Goal: Task Accomplishment & Management: Use online tool/utility

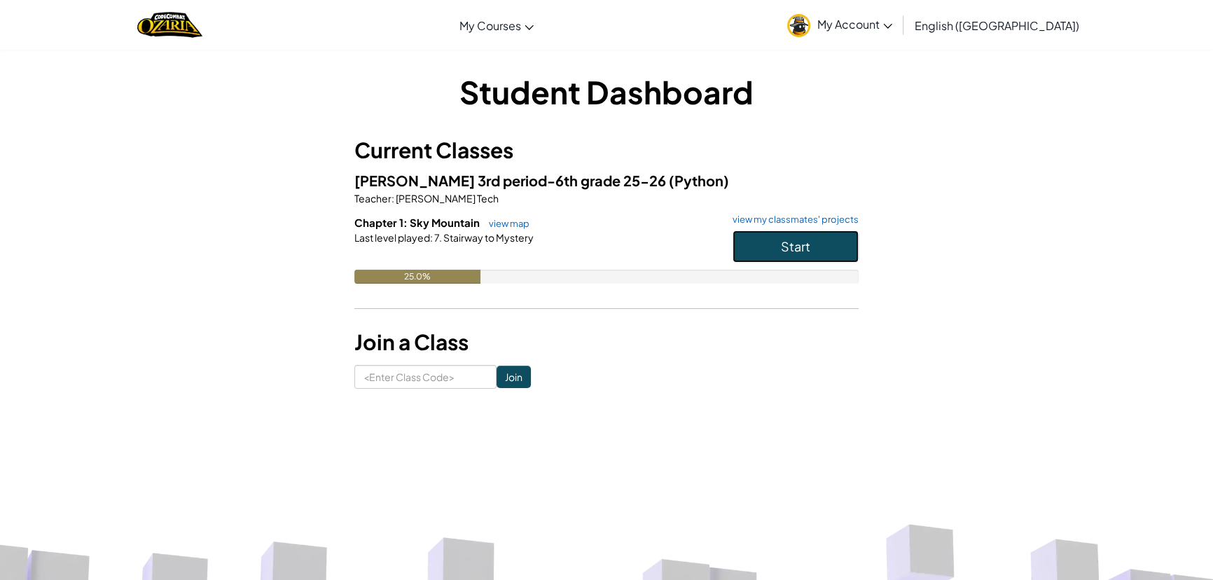
click at [828, 253] on button "Start" at bounding box center [796, 246] width 126 height 32
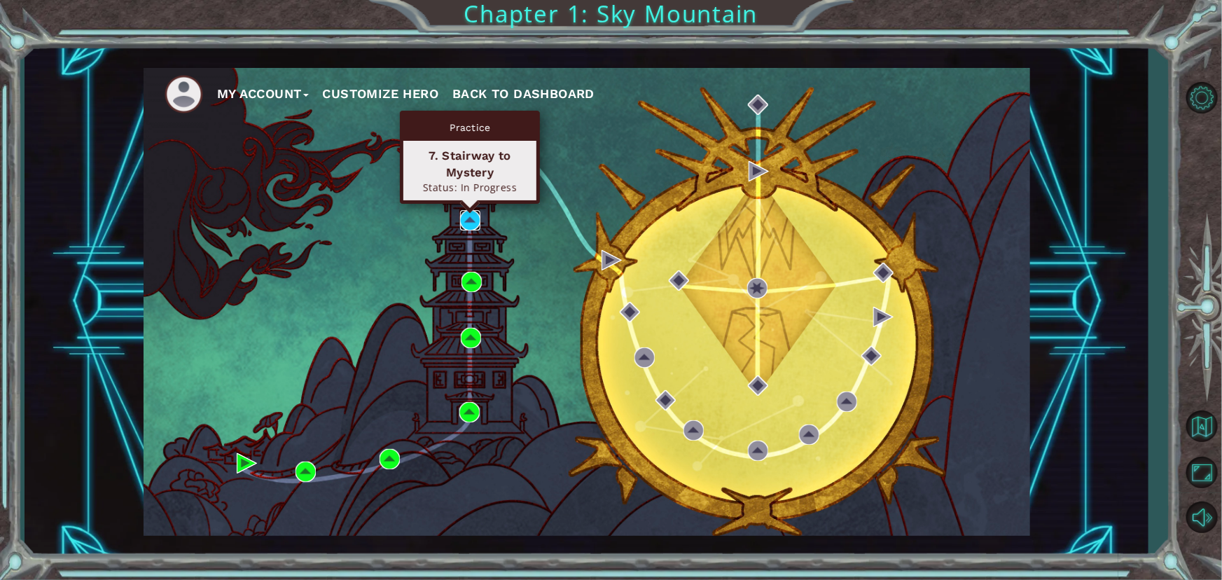
click at [465, 225] on img at bounding box center [470, 220] width 20 height 20
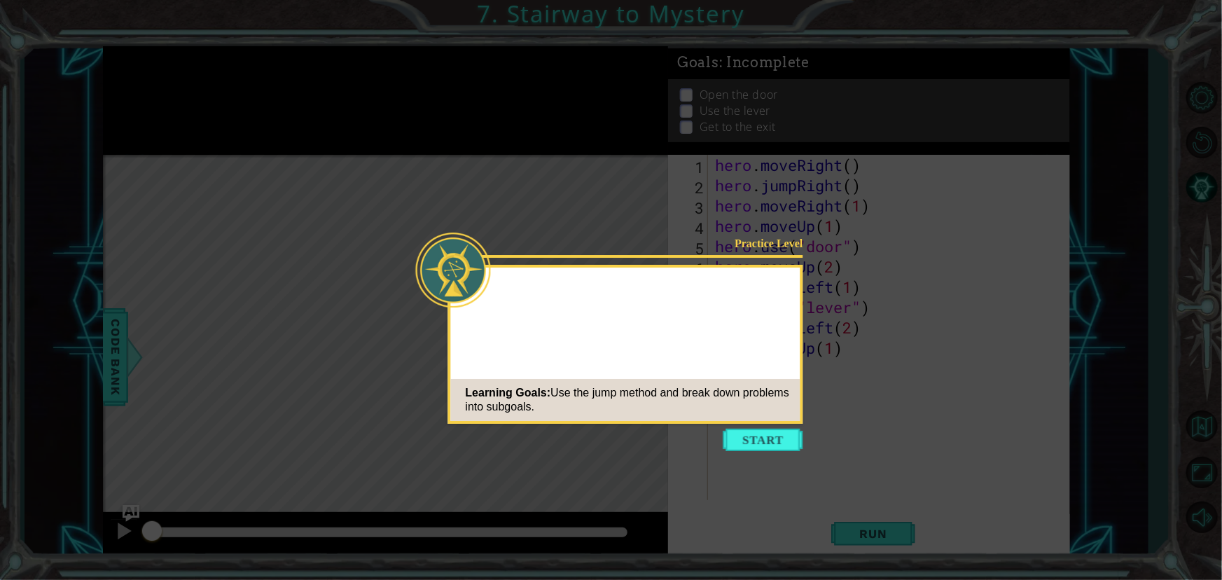
click at [798, 453] on icon at bounding box center [611, 290] width 1222 height 580
click at [774, 420] on div "Learning Goals: Use the jump method and break down problems into subgoals." at bounding box center [625, 400] width 349 height 42
click at [773, 432] on button "Start" at bounding box center [763, 440] width 80 height 22
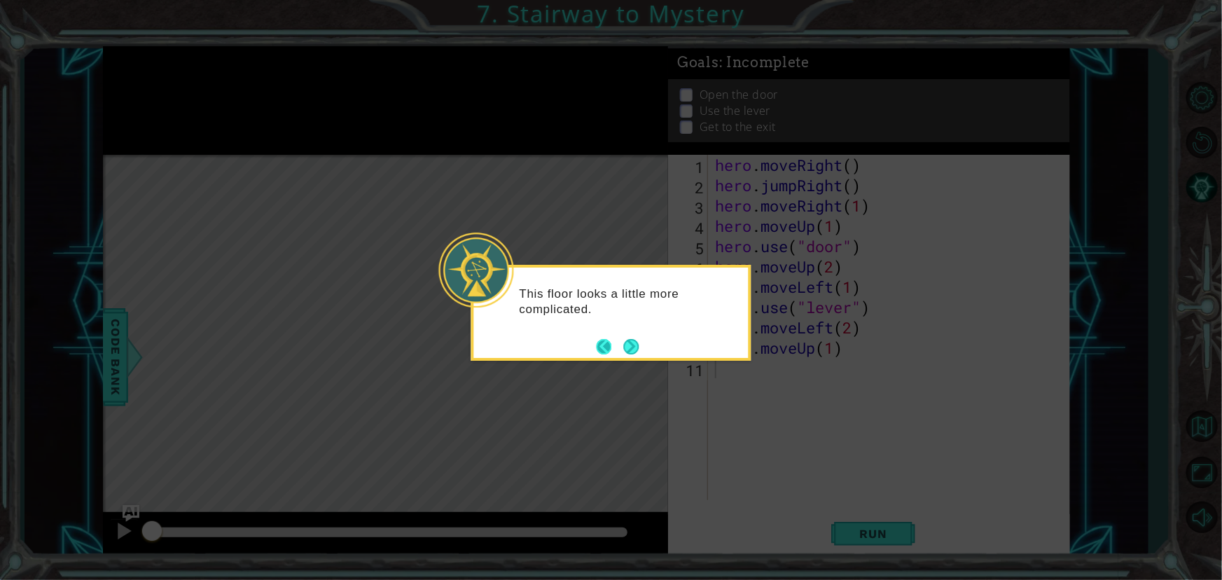
click at [616, 346] on button "Back" at bounding box center [610, 346] width 27 height 15
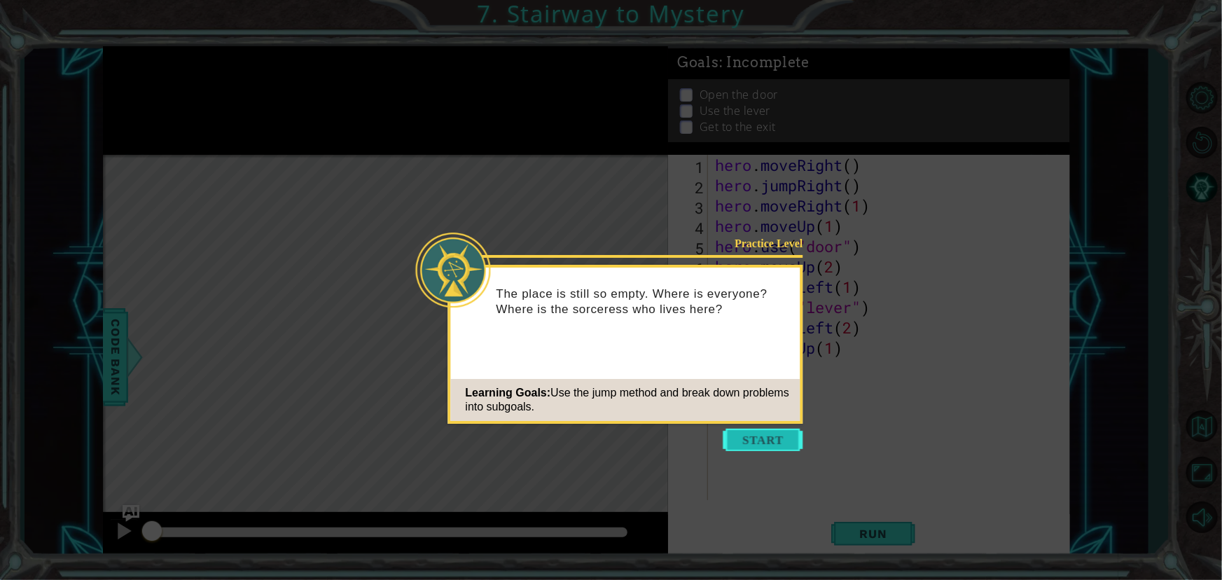
click at [742, 448] on button "Start" at bounding box center [763, 440] width 80 height 22
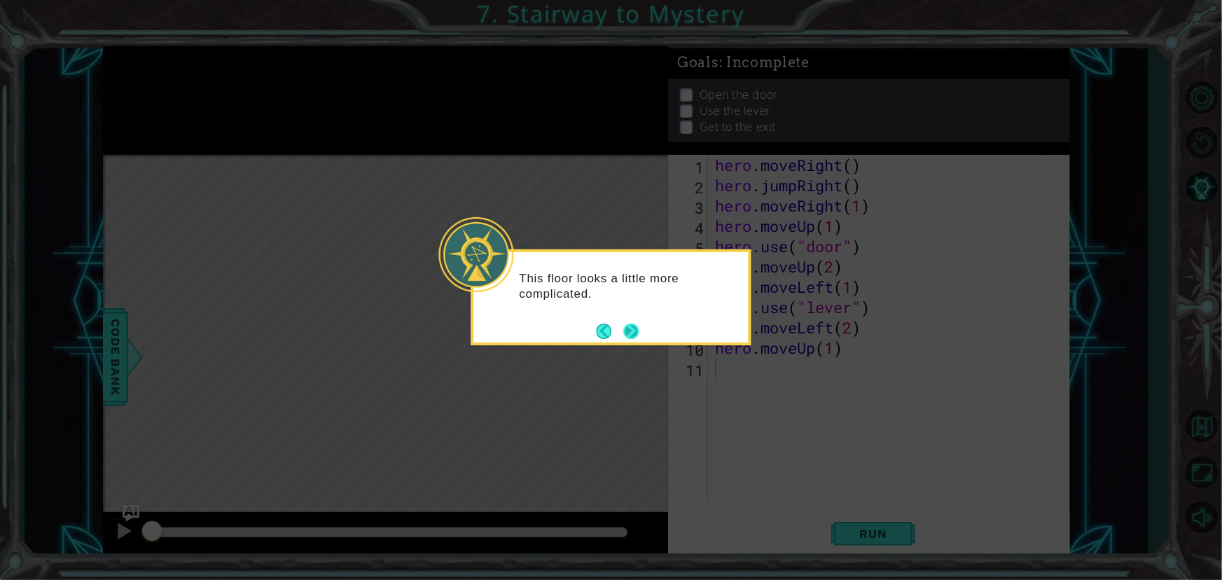
click at [638, 336] on button "Next" at bounding box center [630, 331] width 15 height 15
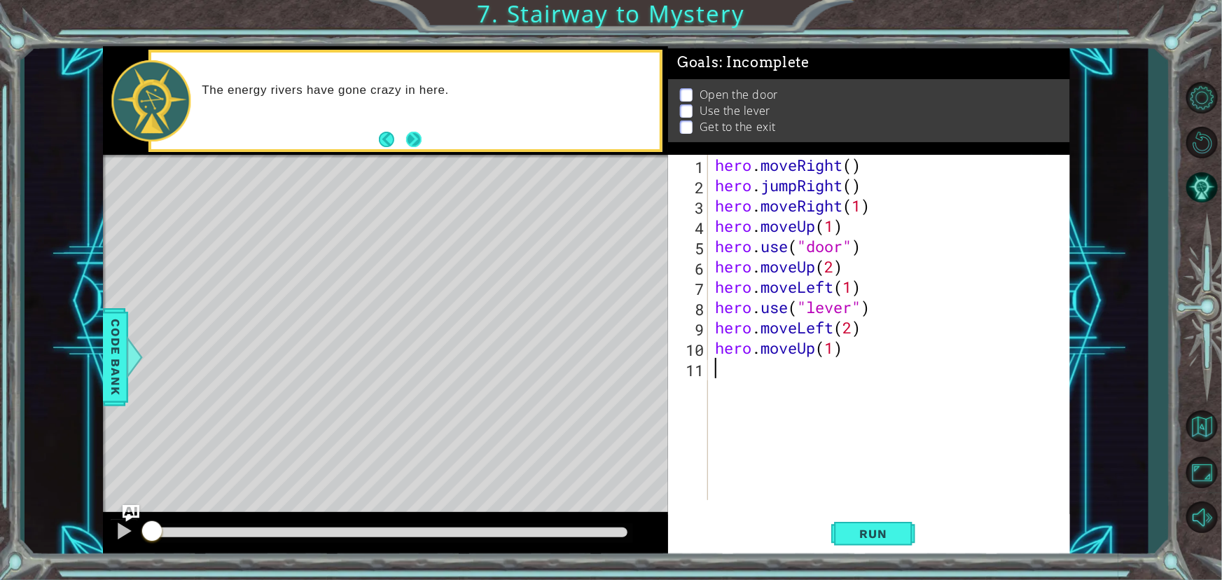
click at [403, 145] on button "Back" at bounding box center [392, 139] width 27 height 15
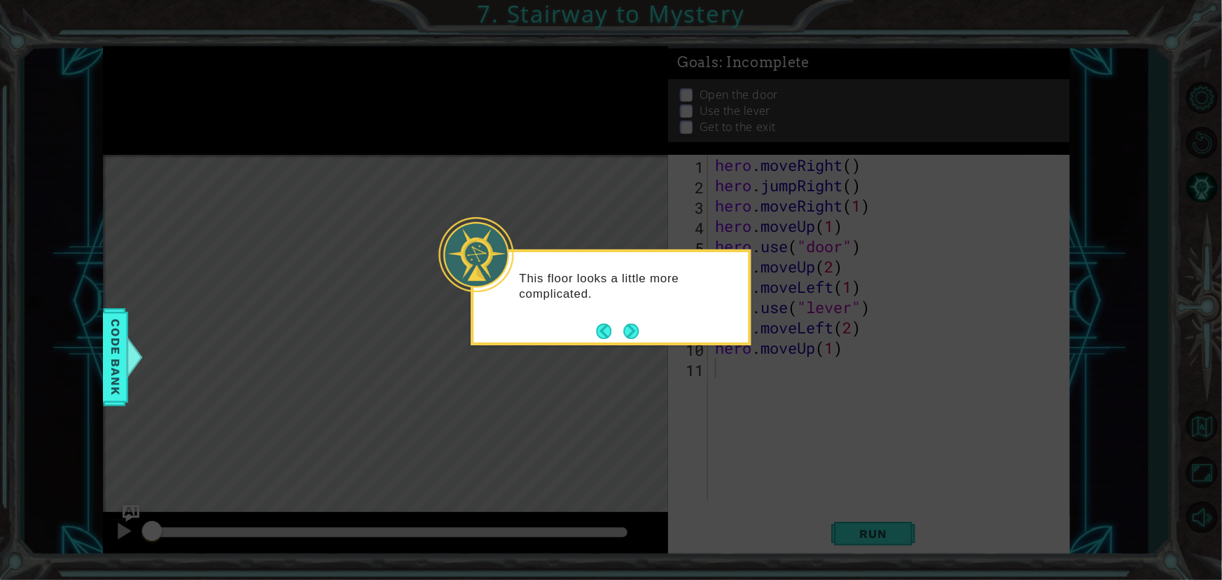
click at [630, 328] on button "Next" at bounding box center [631, 331] width 15 height 15
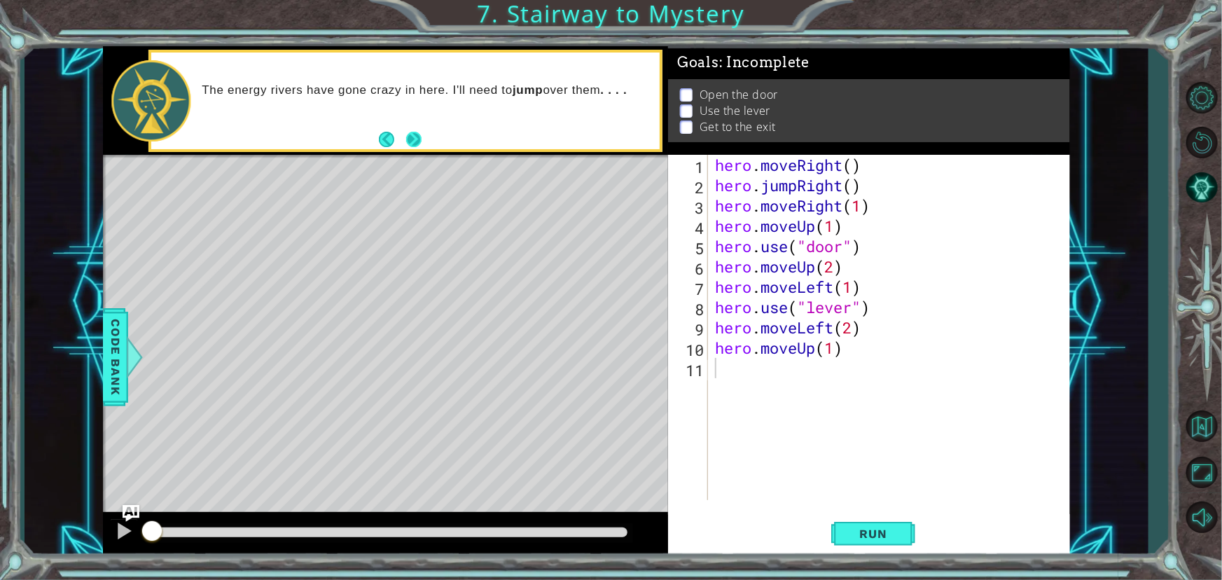
click at [410, 142] on button "Next" at bounding box center [413, 139] width 15 height 15
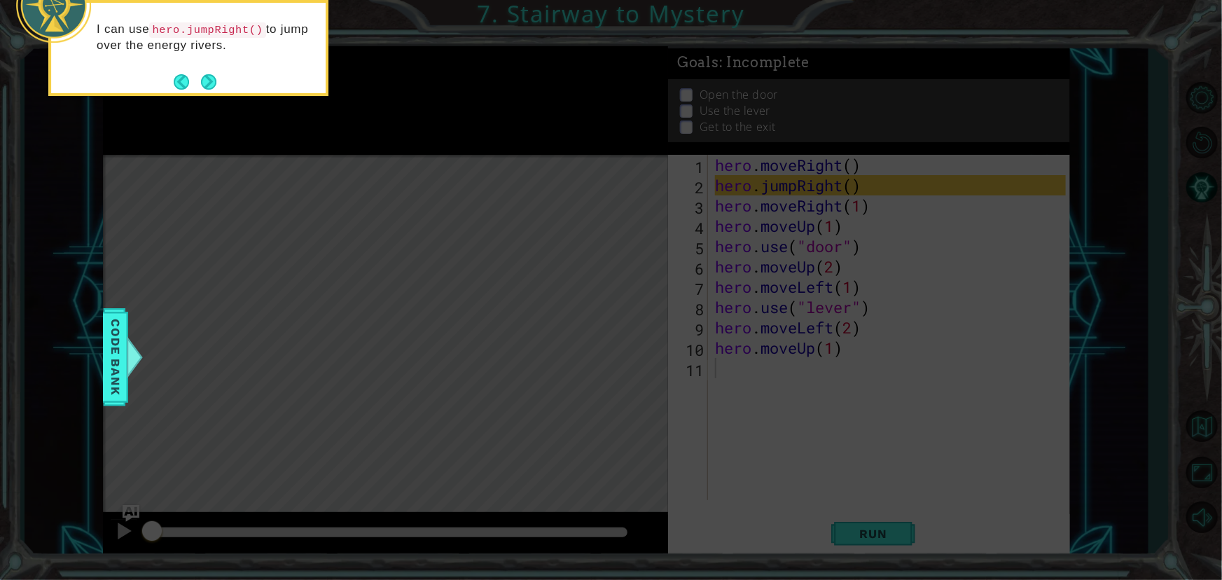
click at [196, 67] on div "I can use hero.jumpRight() to jump over the energy rivers." at bounding box center [188, 43] width 275 height 71
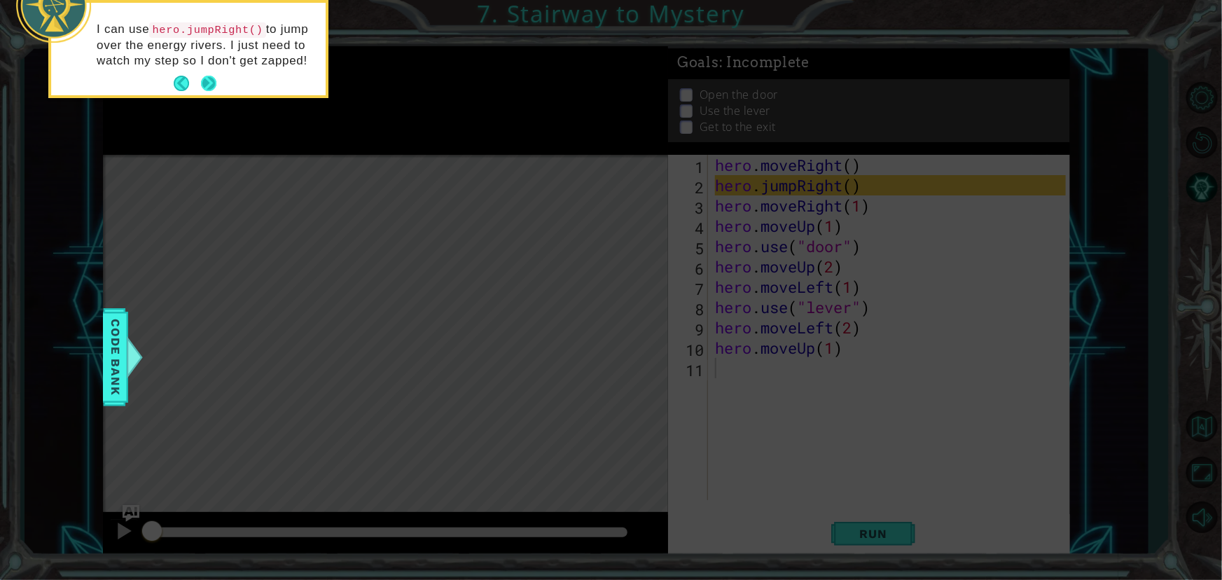
click at [203, 80] on button "Next" at bounding box center [208, 83] width 15 height 15
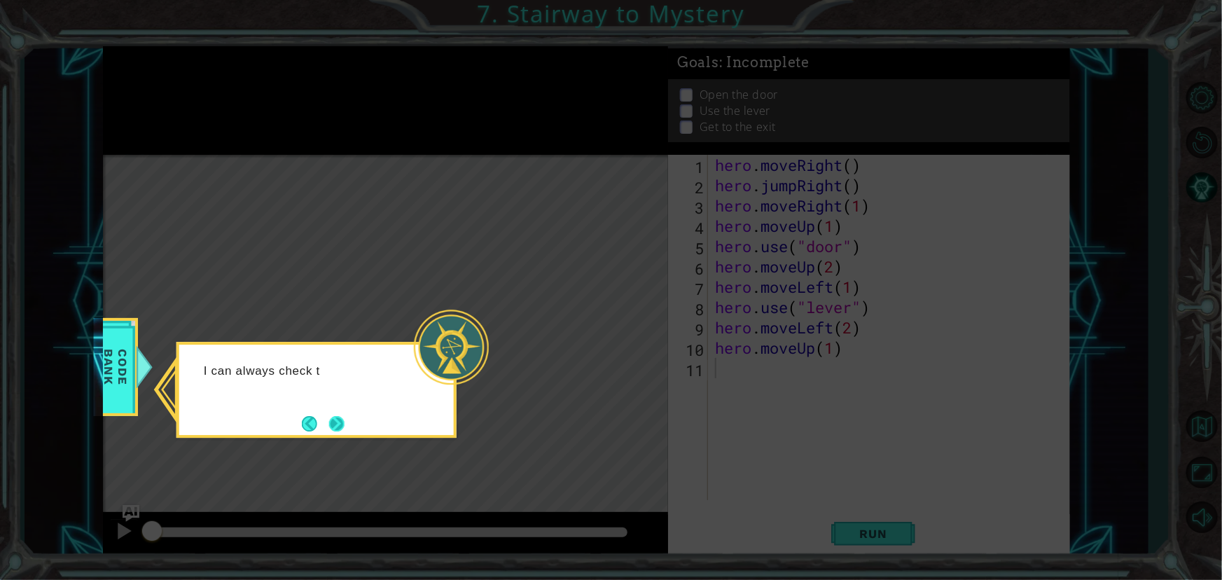
click at [337, 427] on button "Next" at bounding box center [336, 423] width 15 height 15
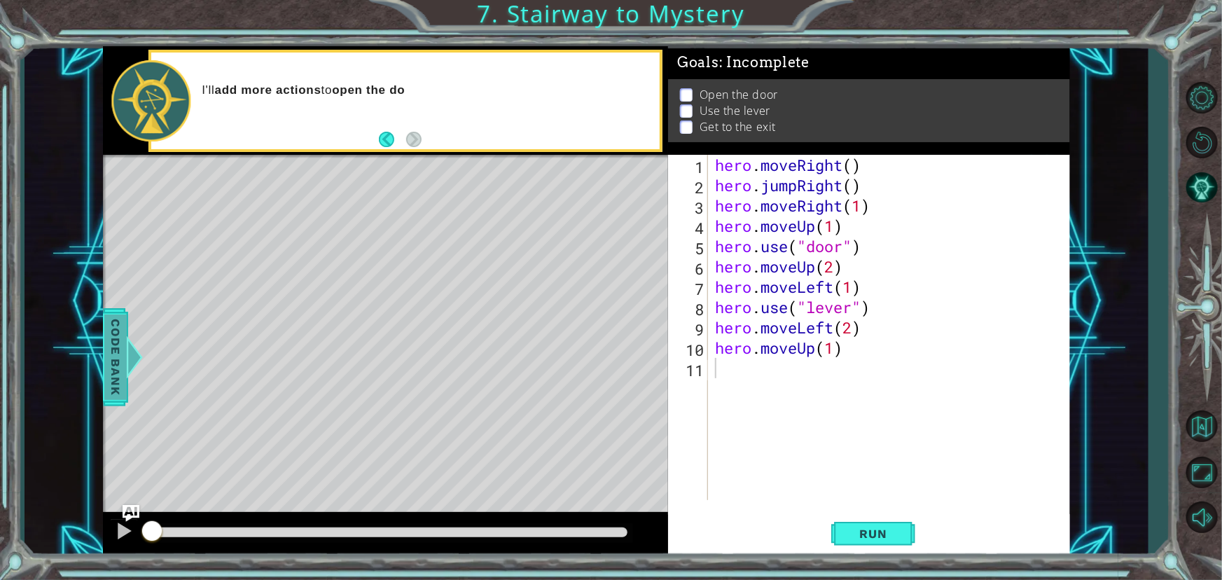
click at [116, 365] on span "Code Bank" at bounding box center [115, 356] width 22 height 85
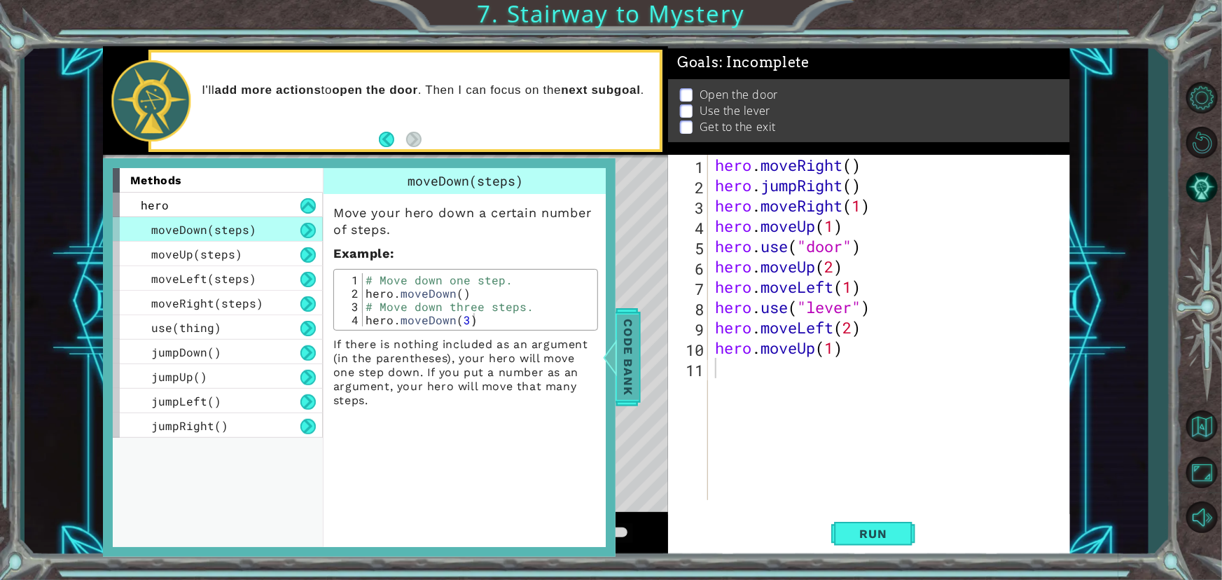
click at [624, 377] on span "Code Bank" at bounding box center [628, 356] width 22 height 85
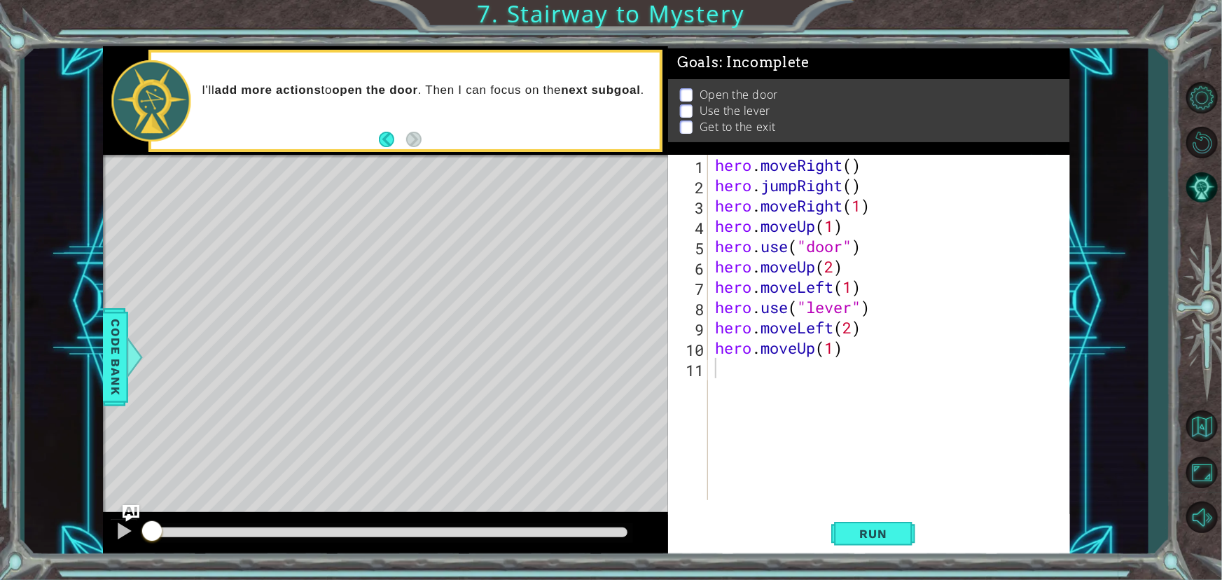
click at [859, 358] on div "hero . moveRight ( ) hero . jumpRight ( ) hero . moveRight ( 1 ) hero . moveUp …" at bounding box center [892, 348] width 361 height 386
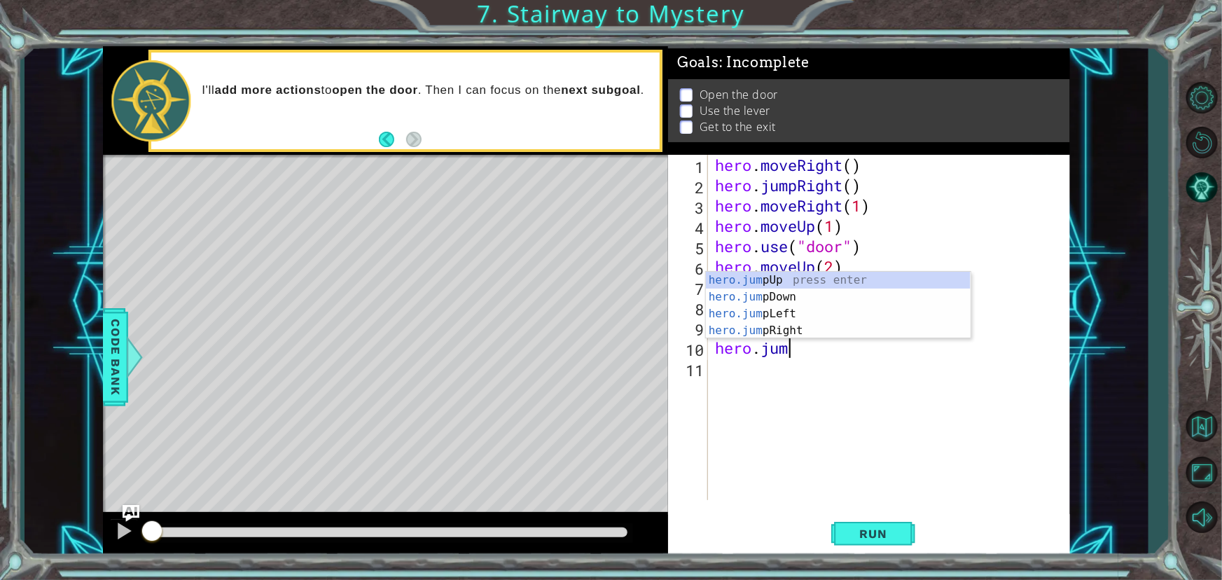
type textarea "hero.jump"
click at [812, 280] on div "hero.jump Up press enter hero.jump Down press enter hero.jump Left press enter …" at bounding box center [838, 322] width 265 height 101
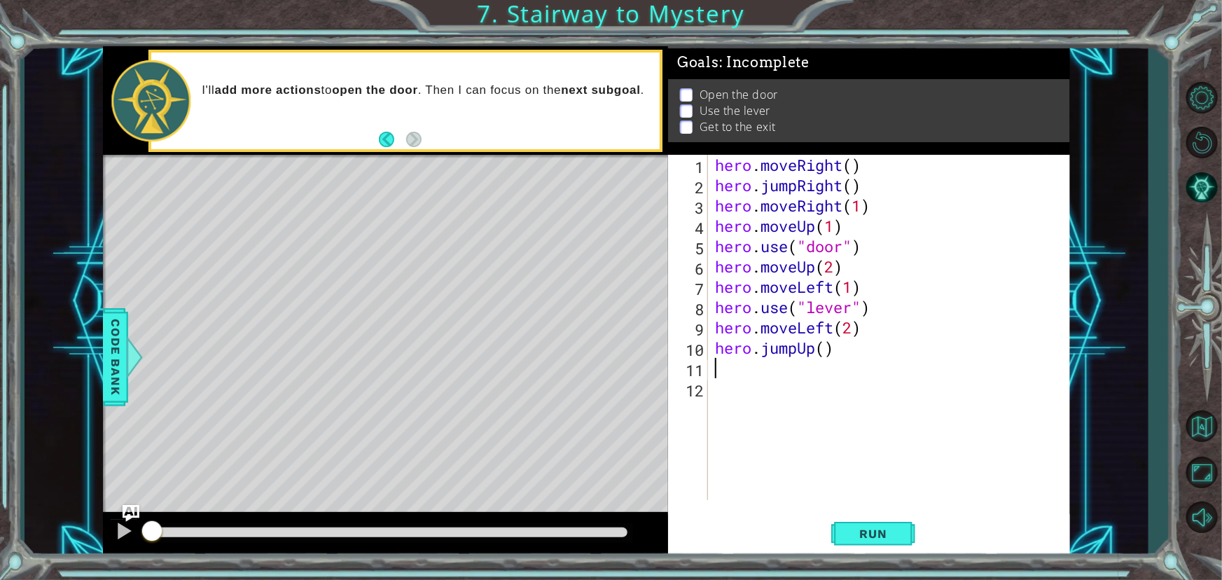
scroll to position [0, 0]
click at [852, 543] on button "Run" at bounding box center [873, 534] width 84 height 40
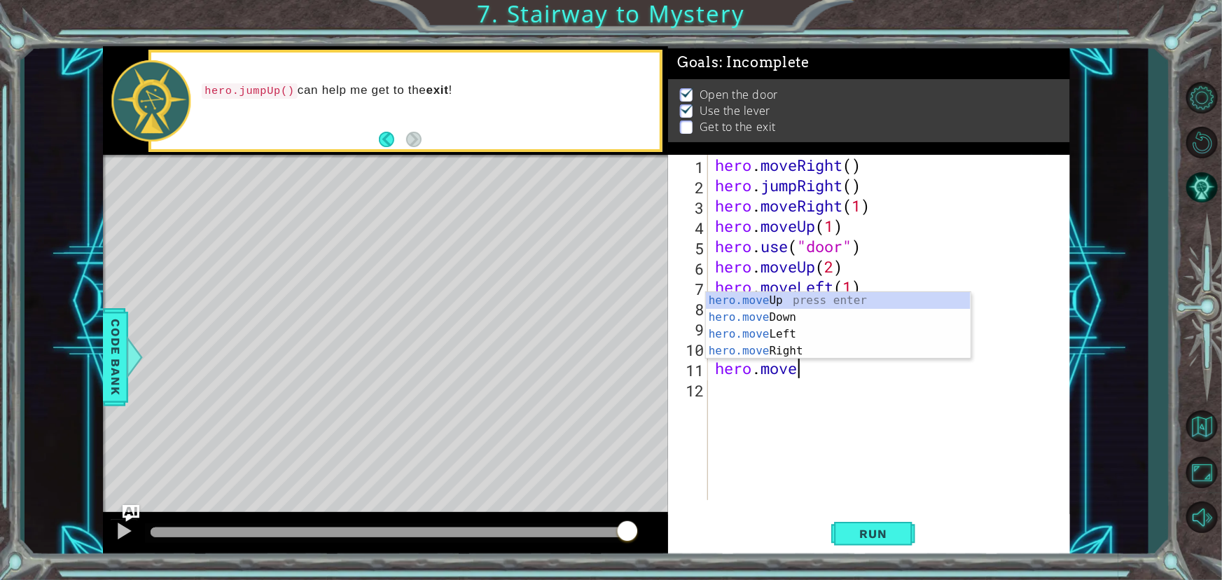
scroll to position [0, 3]
click at [814, 354] on div "hero.move Up press enter hero.move Down press enter hero.move Left press enter …" at bounding box center [838, 342] width 265 height 101
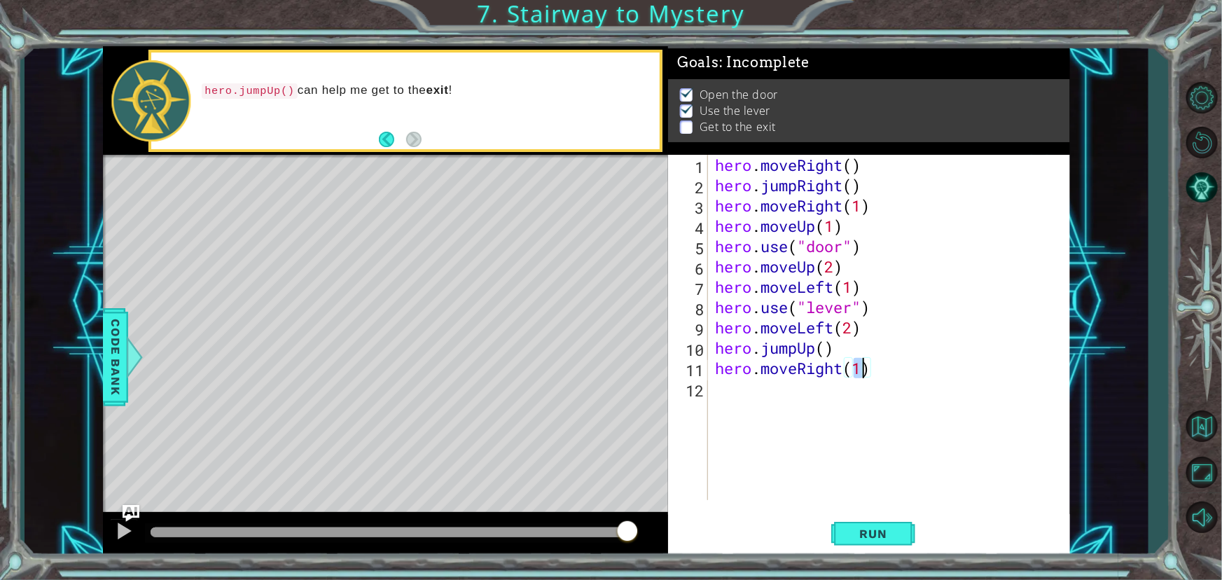
type textarea "hero.moveRight(2)"
click at [798, 391] on div "hero . moveRight ( ) hero . jumpRight ( ) hero . moveRight ( 1 ) hero . moveUp …" at bounding box center [892, 348] width 361 height 386
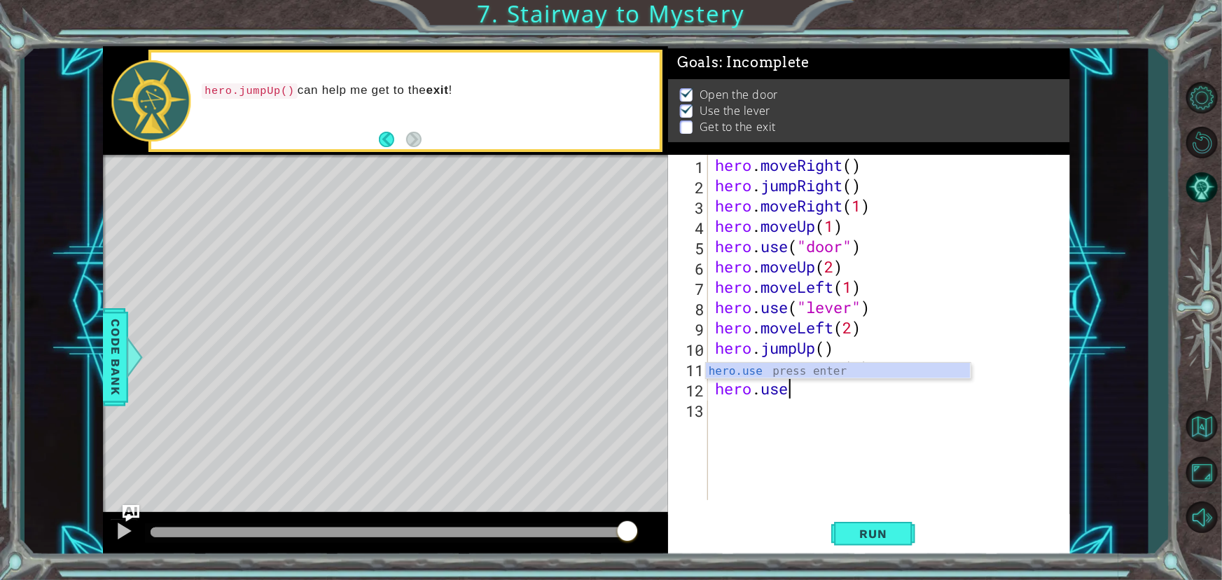
scroll to position [0, 2]
click at [764, 369] on div "hero.use press enter" at bounding box center [838, 388] width 265 height 50
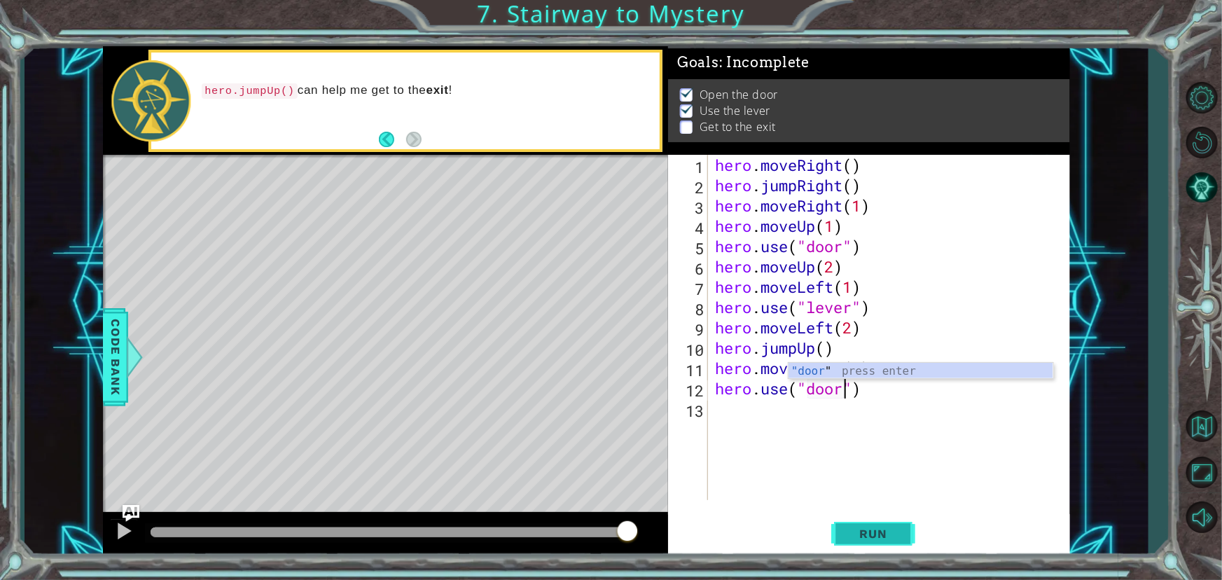
type textarea "hero.use("door")"
click at [874, 543] on button "Run" at bounding box center [873, 534] width 84 height 40
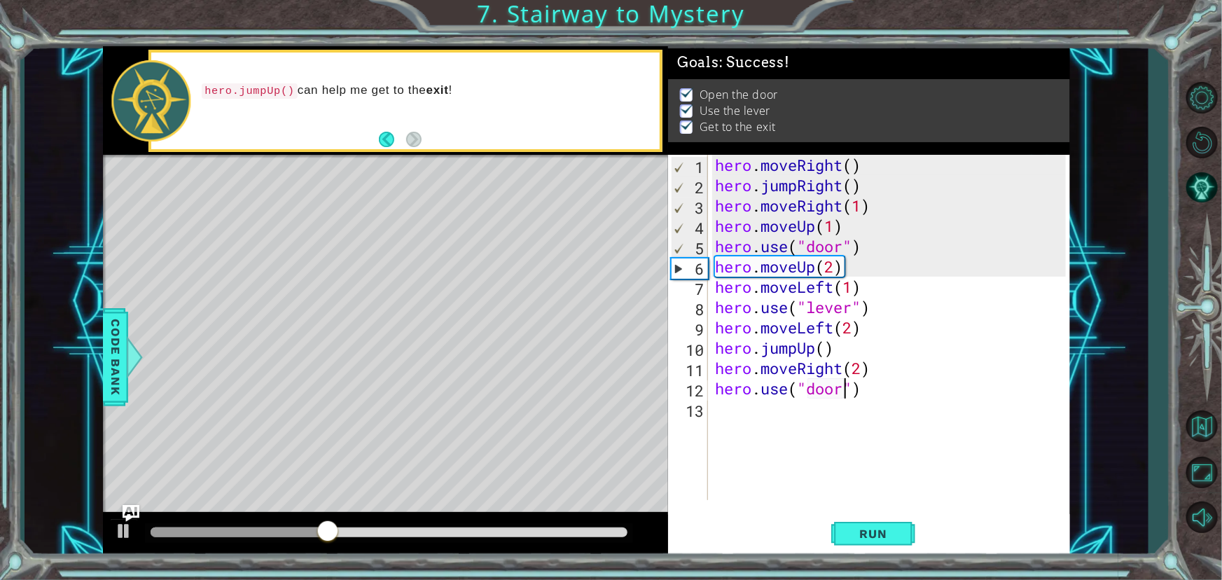
click at [517, 529] on div at bounding box center [389, 532] width 477 height 10
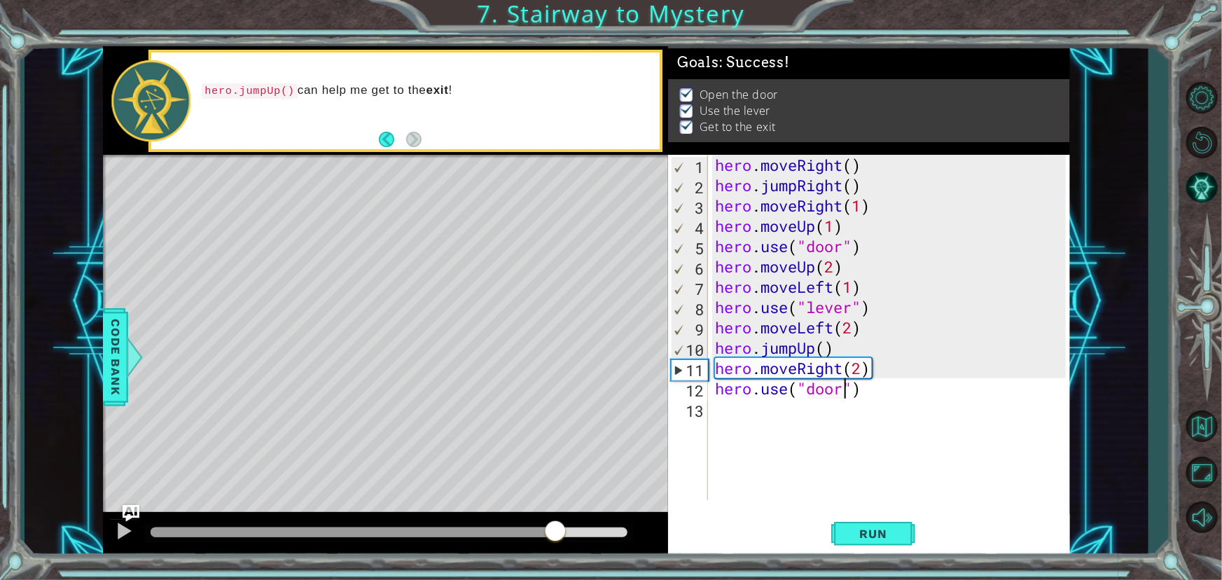
drag, startPoint x: 520, startPoint y: 525, endPoint x: 557, endPoint y: 531, distance: 38.2
click at [557, 531] on div at bounding box center [555, 532] width 25 height 25
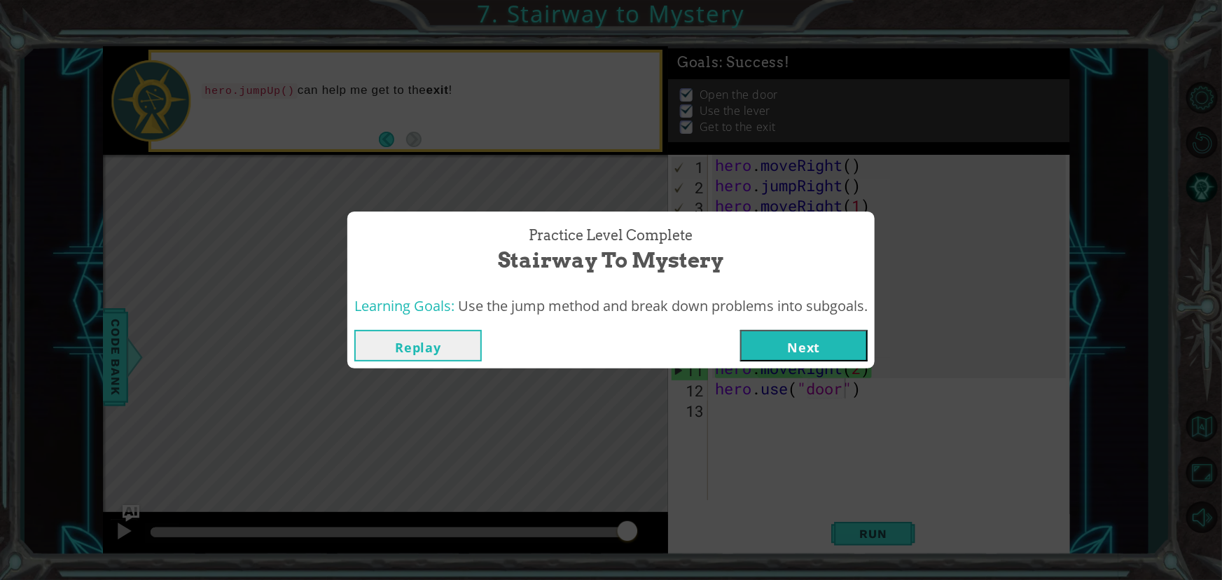
drag, startPoint x: 557, startPoint y: 531, endPoint x: 785, endPoint y: 351, distance: 290.2
click at [785, 351] on body "1 ההההההההההההההההההההההההההההההההההההההההההההההההההההההההההההההההההההההההההההה…" at bounding box center [611, 290] width 1222 height 580
click at [785, 351] on button "Next" at bounding box center [803, 346] width 127 height 32
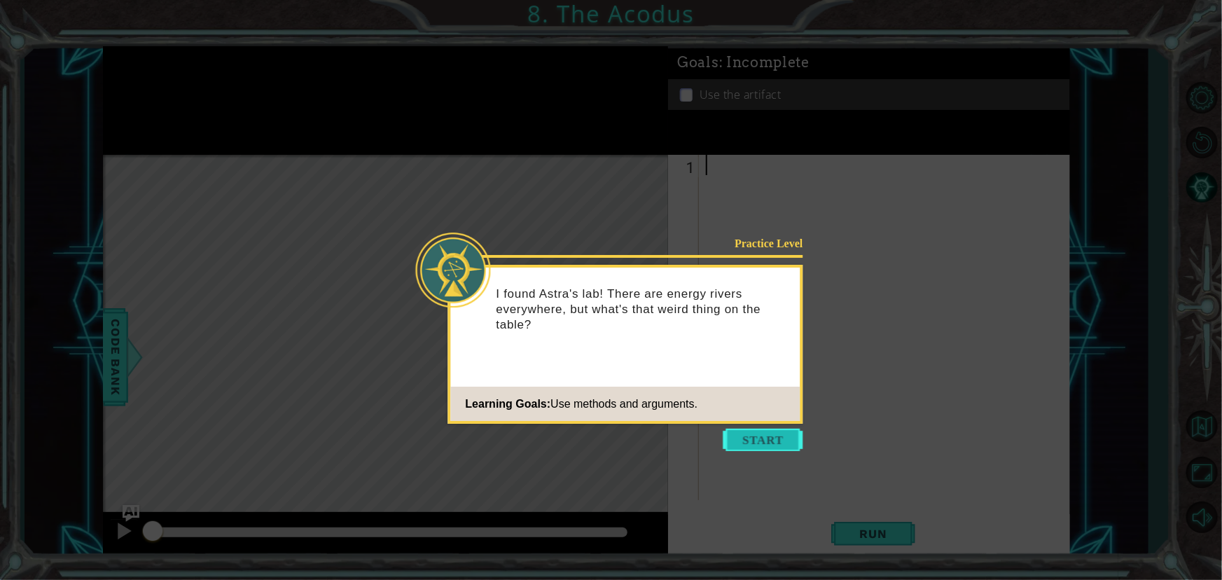
click at [765, 434] on button "Start" at bounding box center [763, 440] width 80 height 22
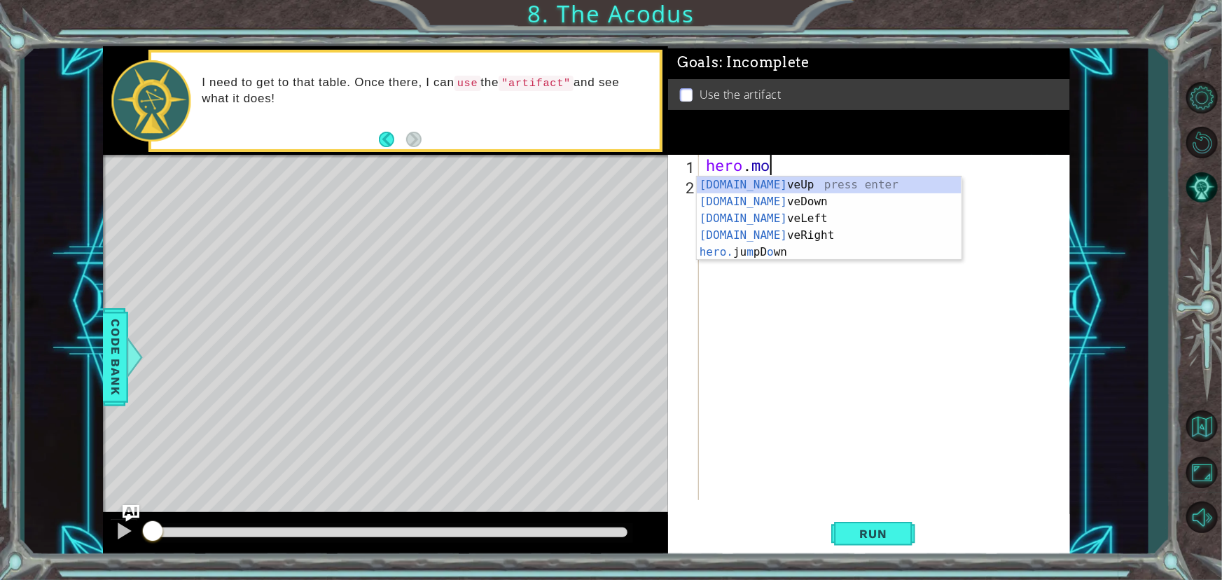
scroll to position [0, 2]
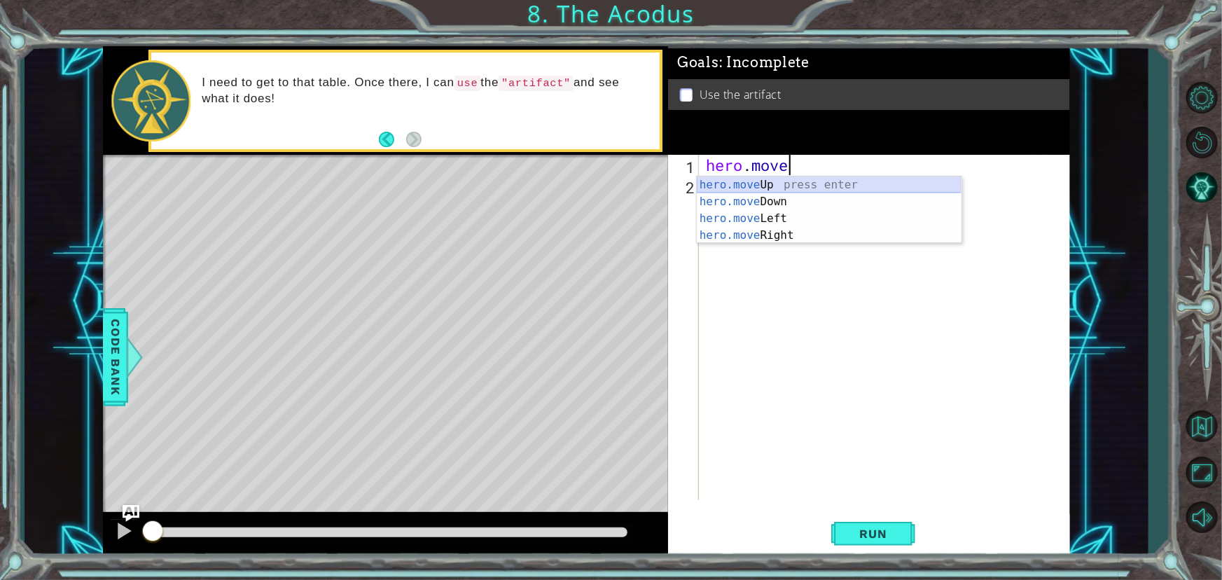
click at [772, 188] on div "hero.move Up press enter hero.move Down press enter hero.move Left press enter …" at bounding box center [829, 226] width 265 height 101
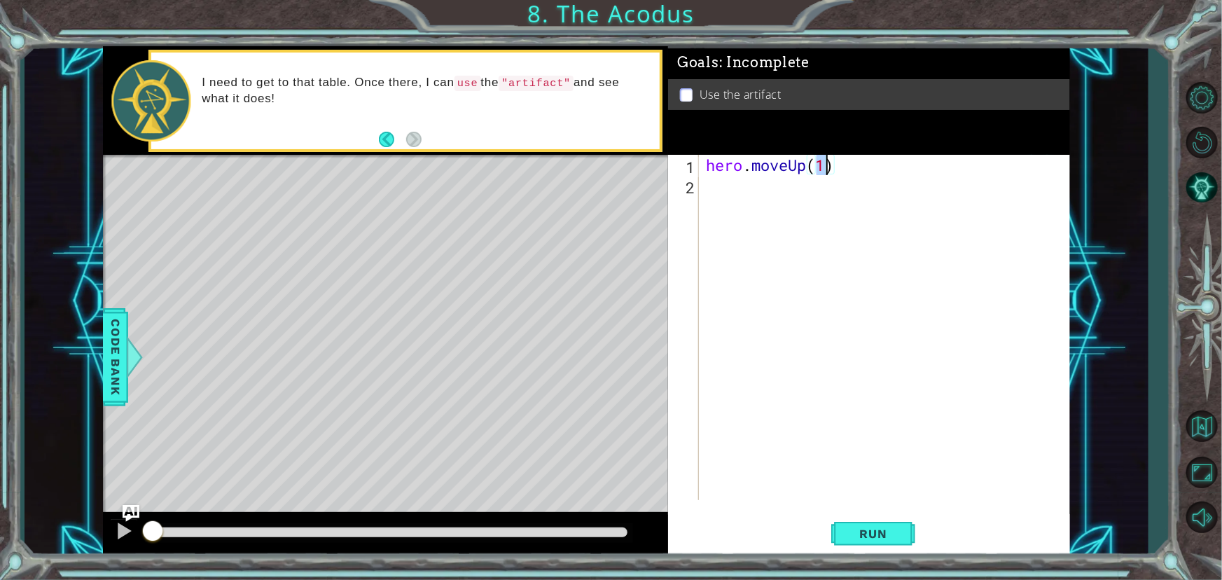
type textarea "hero.moveUp(2)"
click at [767, 182] on div "hero . moveUp ( 2 )" at bounding box center [888, 348] width 370 height 386
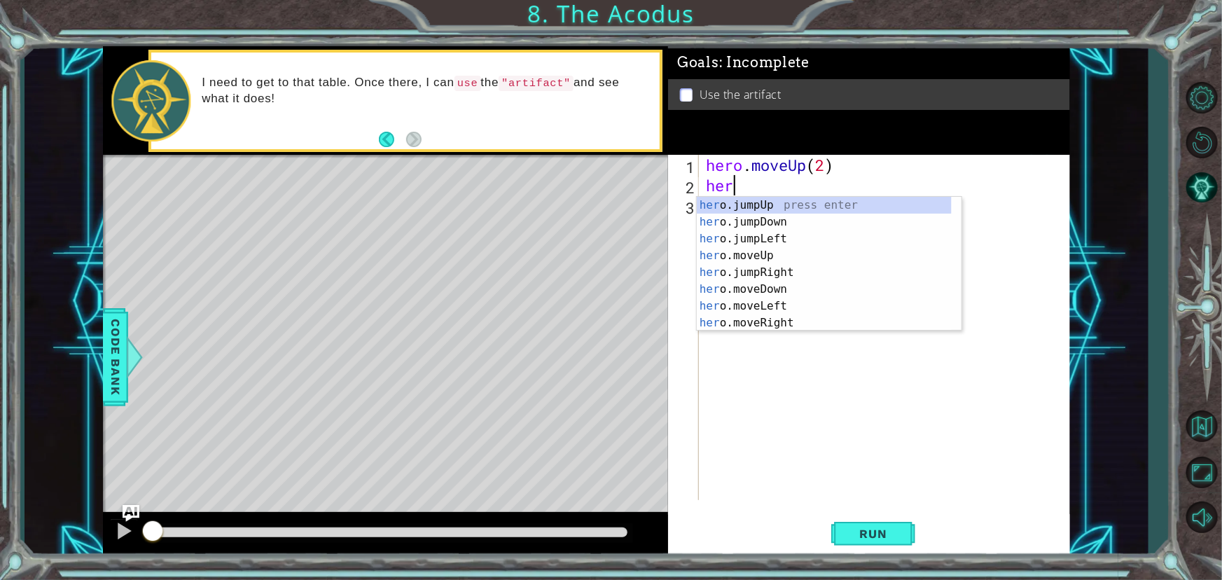
scroll to position [0, 1]
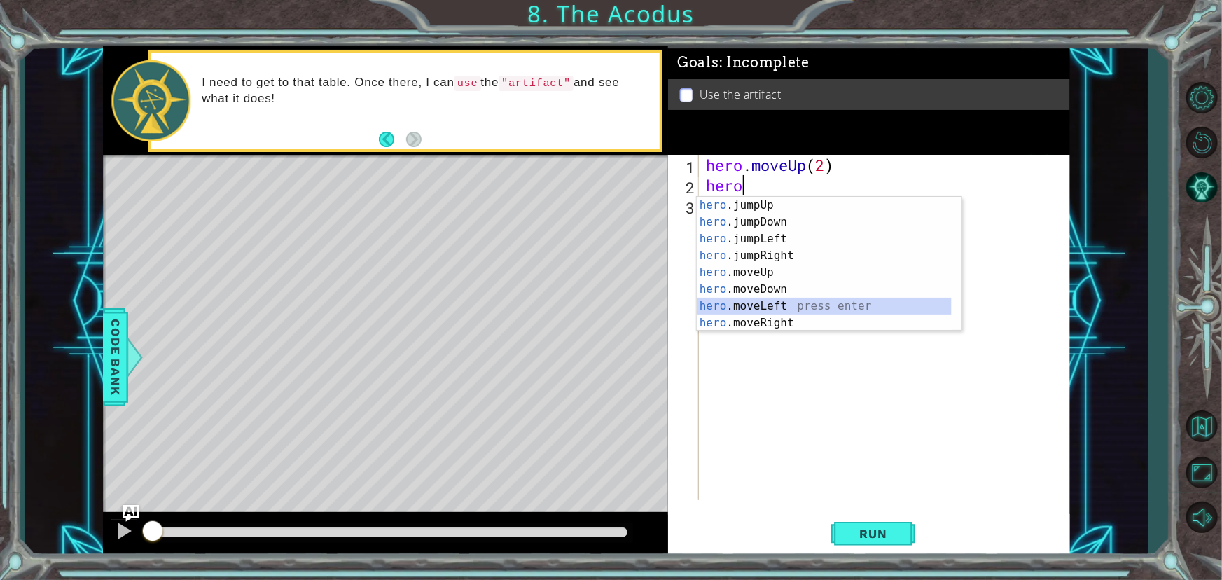
click at [787, 300] on div "hero .jumpUp press enter hero .jumpDown press enter hero .jumpLeft press enter …" at bounding box center [824, 281] width 255 height 168
type textarea "hero.moveLeft(1)"
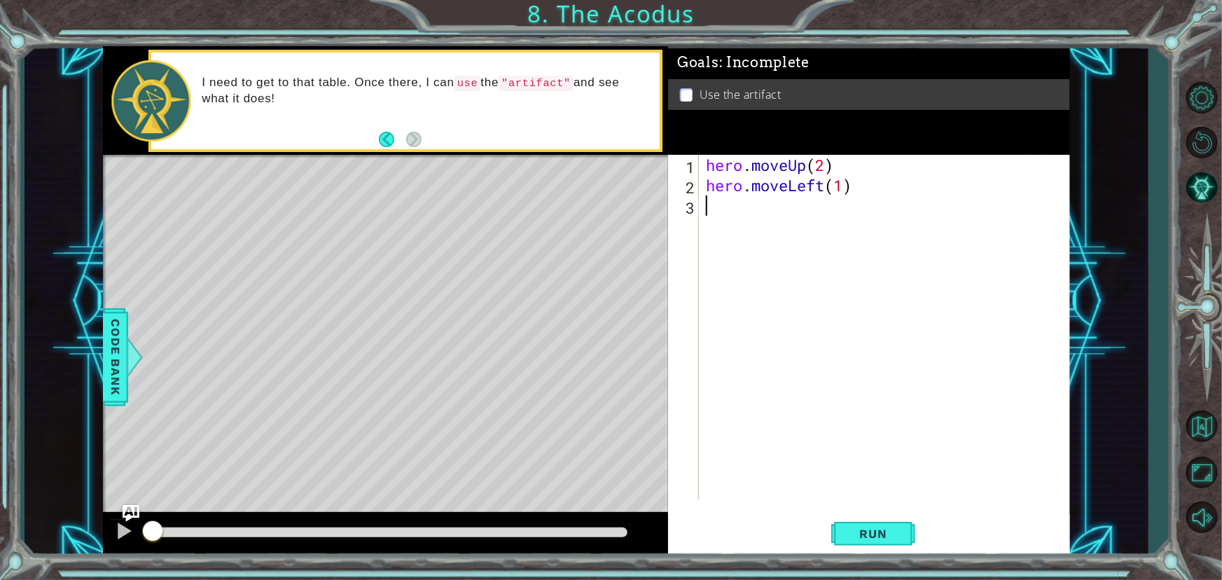
click at [733, 208] on div "hero . moveUp ( 2 ) hero . moveLeft ( 1 )" at bounding box center [888, 348] width 370 height 386
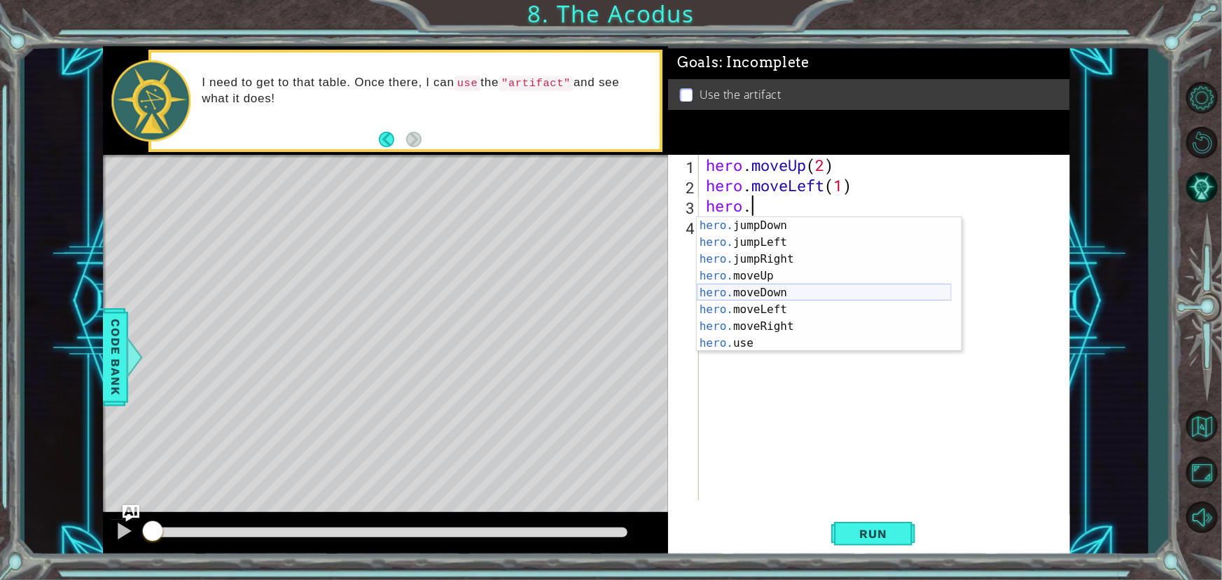
scroll to position [16, 0]
click at [789, 293] on div "hero. jumpDown press enter hero. jumpLeft press enter hero. jumpRight press ent…" at bounding box center [824, 301] width 255 height 168
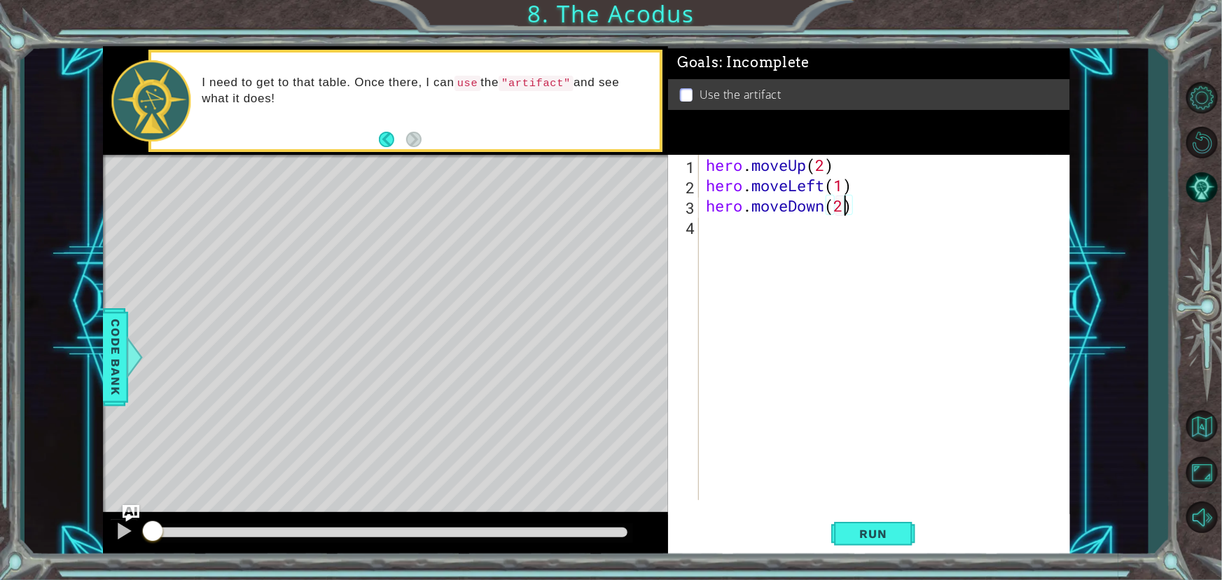
scroll to position [0, 6]
type textarea "hero.moveDown(2)"
click at [868, 519] on button "Run" at bounding box center [873, 534] width 84 height 40
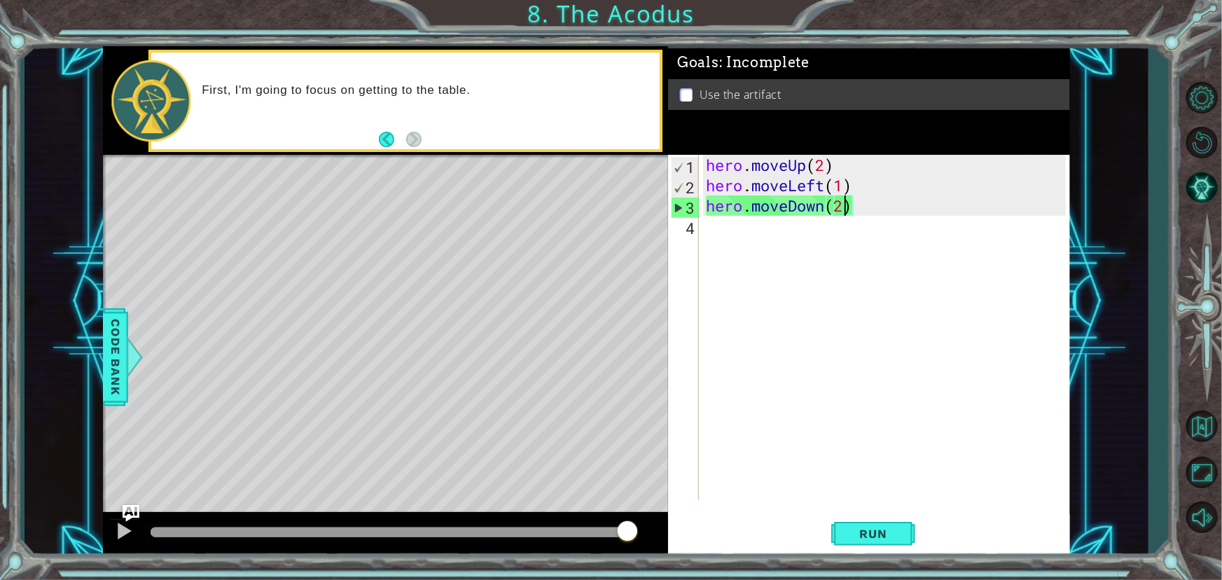
drag, startPoint x: 490, startPoint y: 531, endPoint x: 756, endPoint y: 368, distance: 312.7
click at [756, 368] on div "1 ההההההההההההההההההההההההההההההההההההההההההההההההההההההההההההההההההההההההההההה…" at bounding box center [586, 301] width 967 height 511
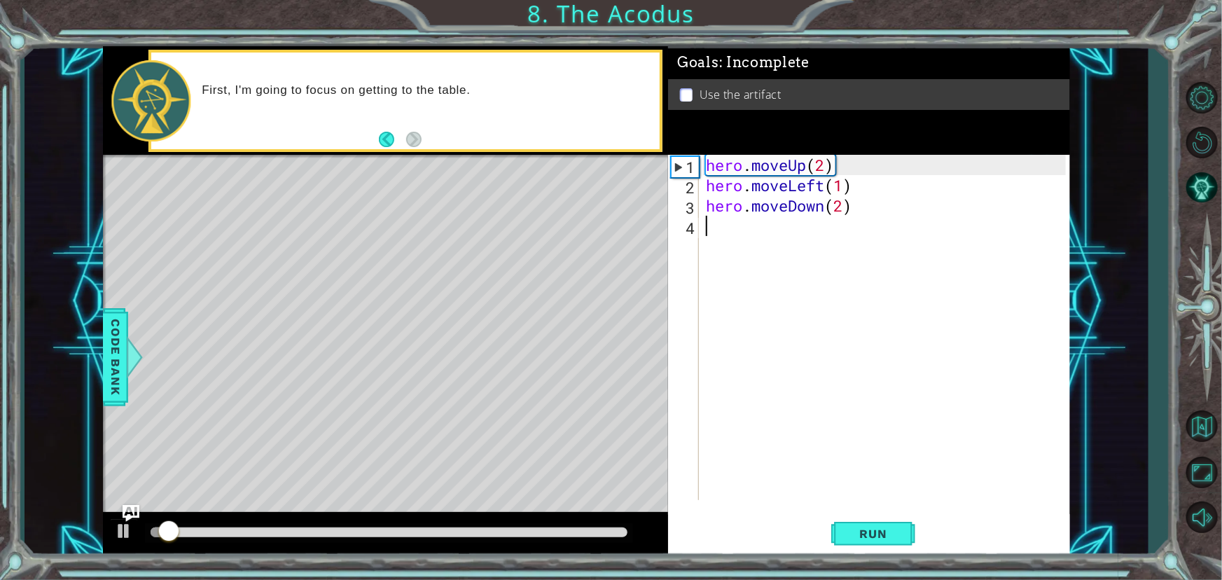
click at [746, 227] on div "hero . moveUp ( 2 ) hero . moveLeft ( 1 ) hero . moveDown ( 2 )" at bounding box center [888, 348] width 370 height 386
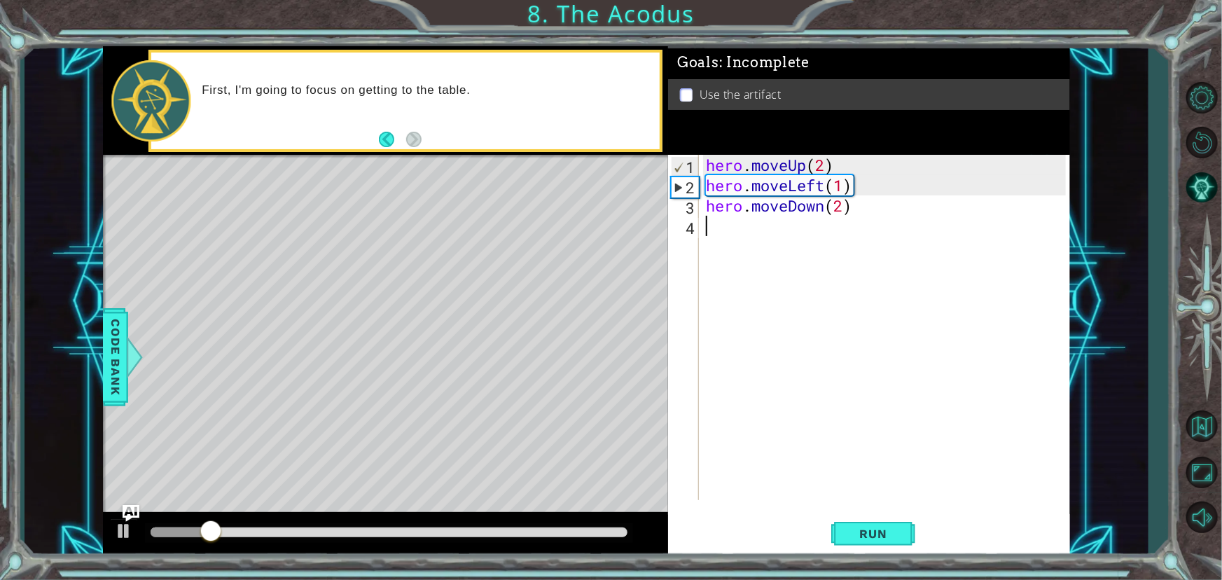
scroll to position [0, 0]
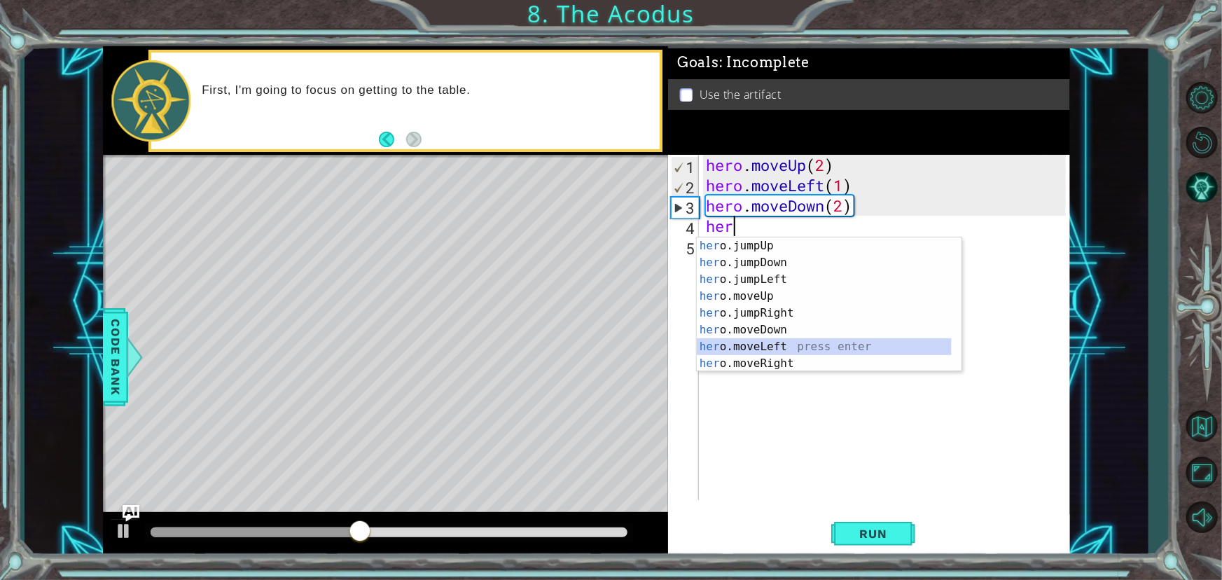
click at [779, 347] on div "her o.jumpUp press enter her o.jumpDown press enter her o.jumpLeft press enter …" at bounding box center [824, 321] width 255 height 168
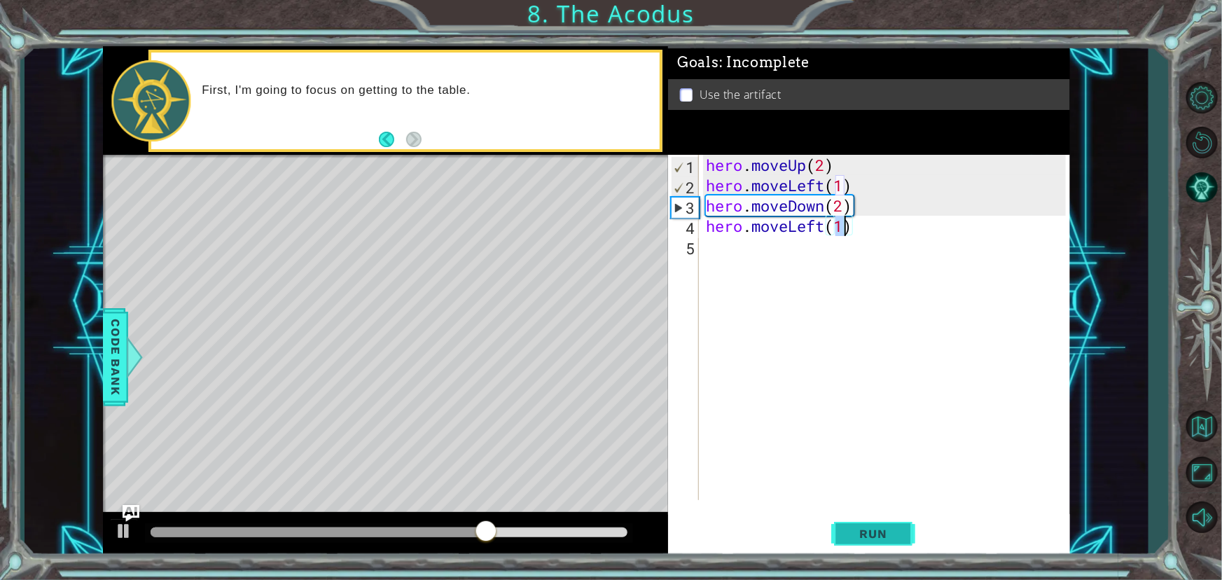
type textarea "hero.moveLeft(1)"
click at [845, 545] on button "Run" at bounding box center [873, 534] width 84 height 40
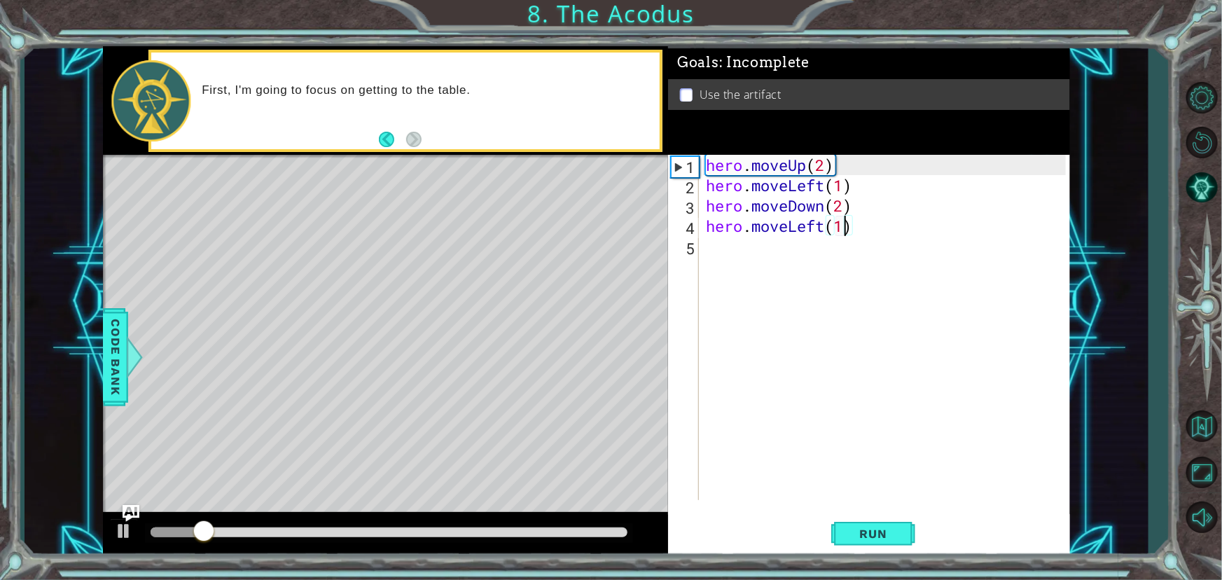
click at [728, 262] on div "hero . moveUp ( 2 ) hero . moveLeft ( 1 ) hero . moveDown ( 2 ) hero . moveLeft…" at bounding box center [888, 348] width 370 height 386
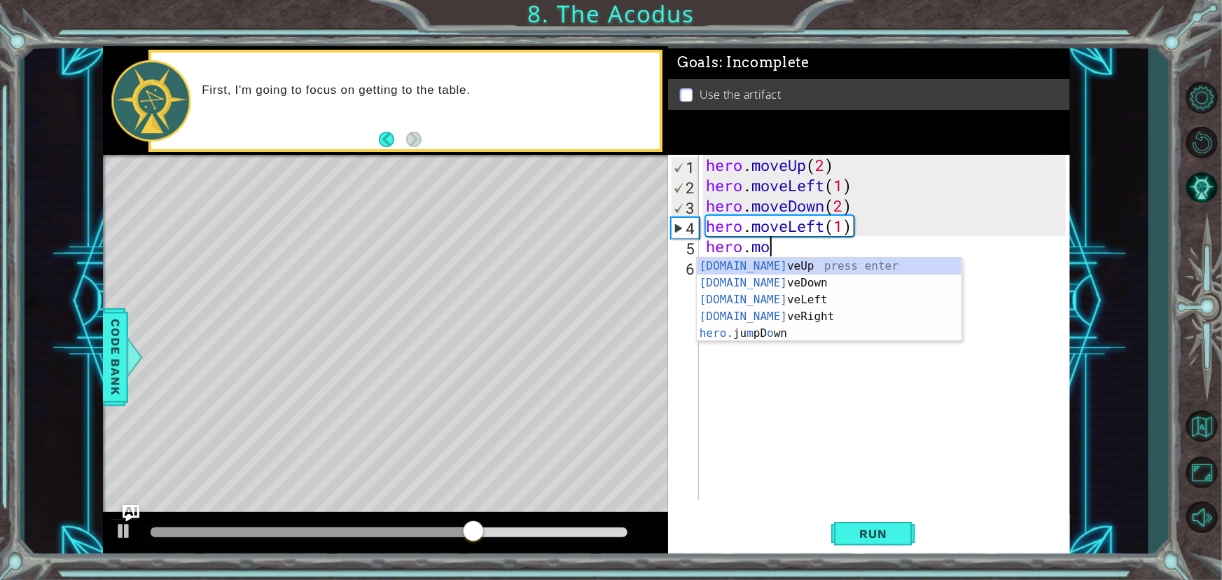
scroll to position [0, 2]
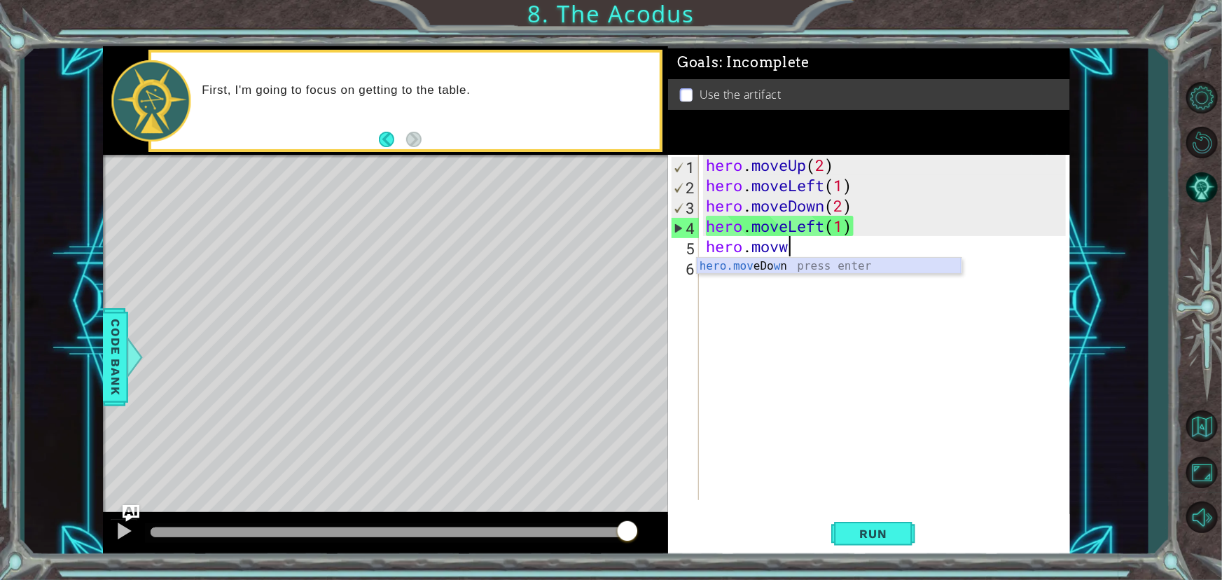
click at [844, 262] on div "hero.mov eDo w n press enter" at bounding box center [829, 283] width 265 height 50
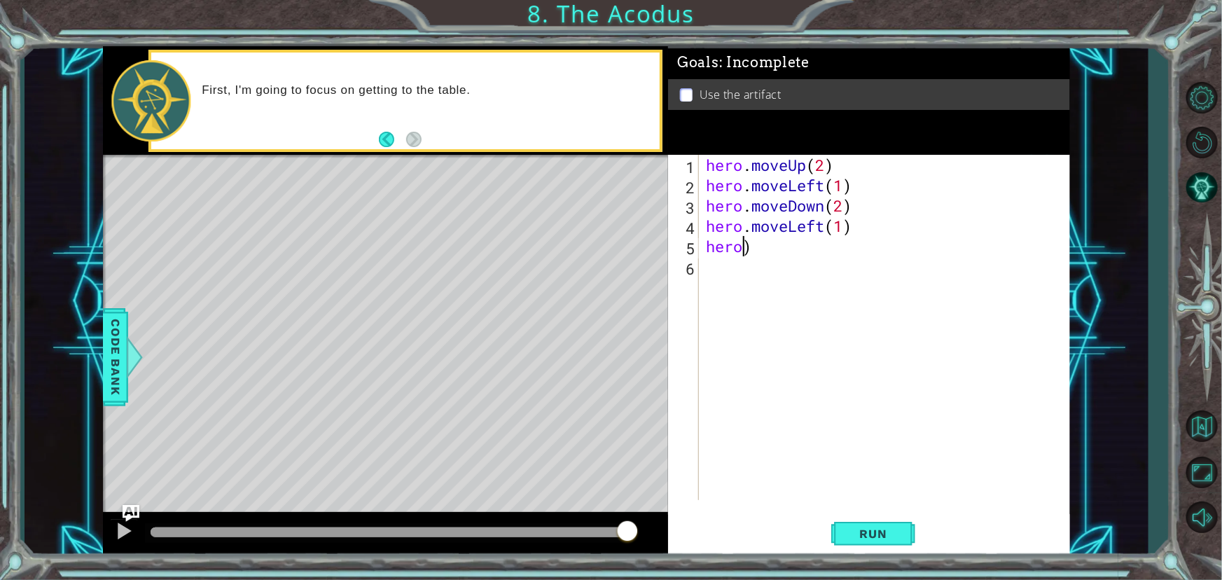
scroll to position [0, 1]
click at [839, 247] on div "hero . moveUp ( 2 ) hero . moveLeft ( 1 ) hero . moveDown ( 2 ) hero . moveLeft…" at bounding box center [888, 348] width 370 height 386
type textarea "her"
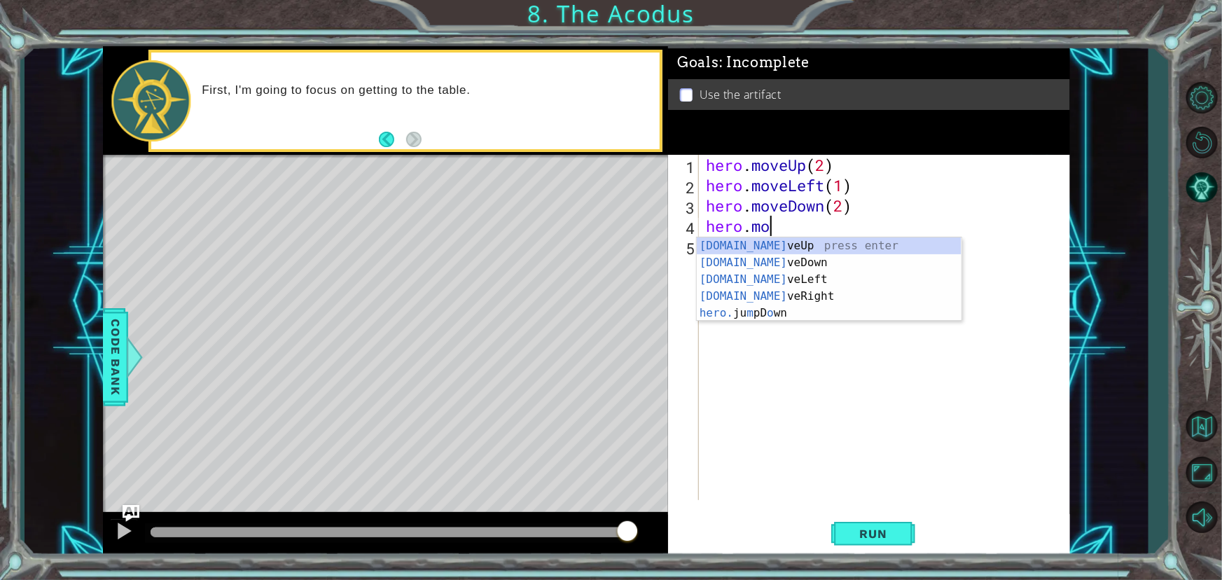
type textarea "hero.m"
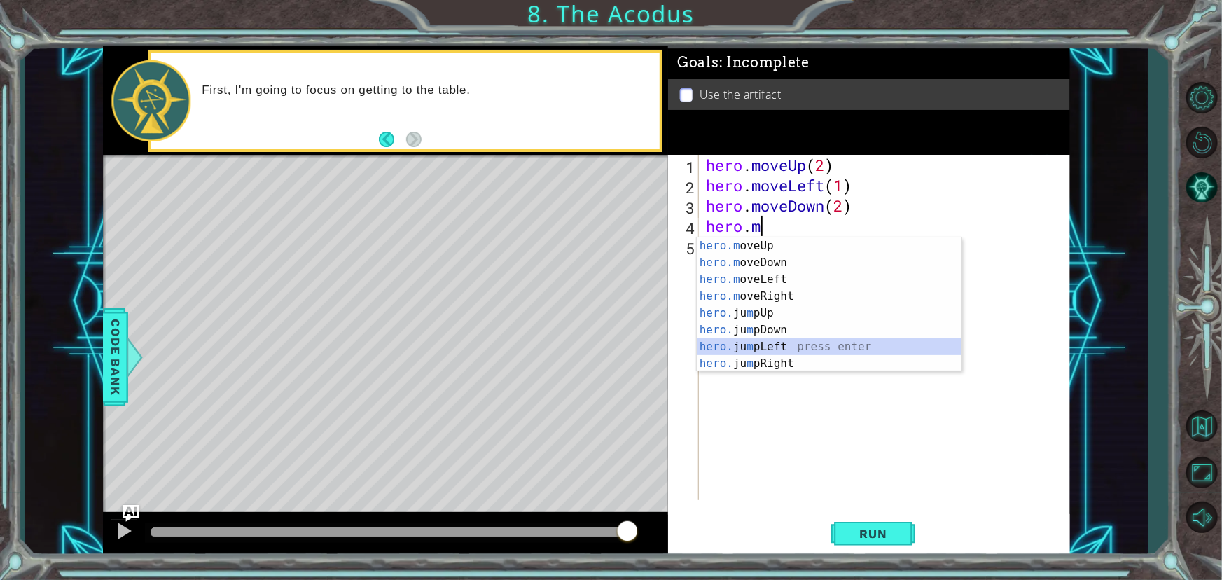
click at [777, 341] on div "hero.m oveUp press enter hero.m oveDown press enter hero.m oveLeft press enter …" at bounding box center [829, 321] width 265 height 168
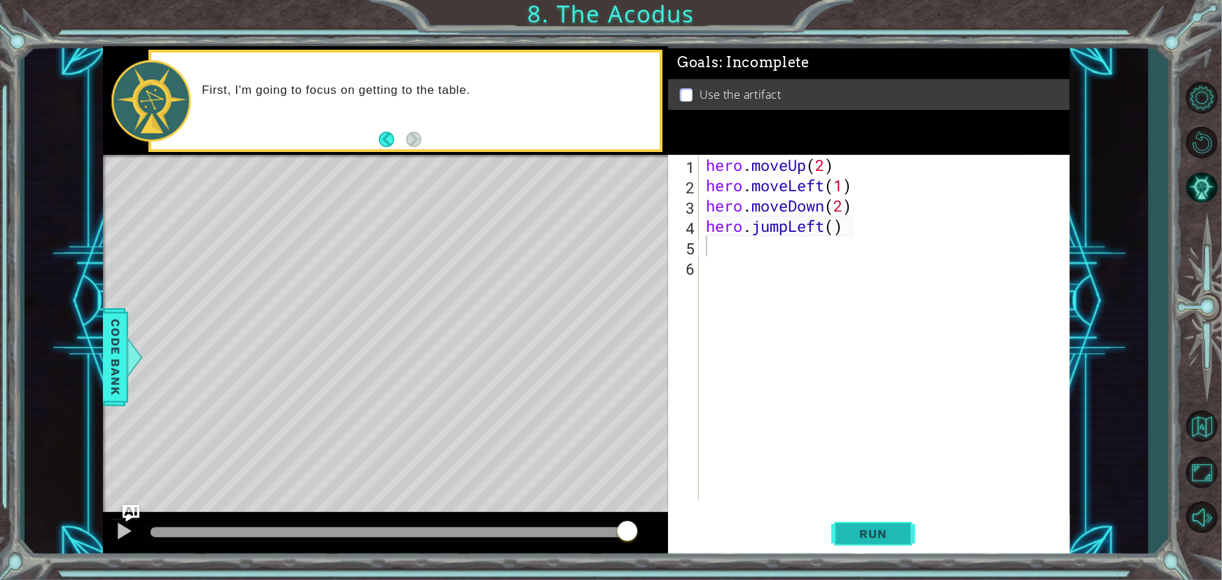
click at [889, 553] on button "Run" at bounding box center [873, 534] width 84 height 40
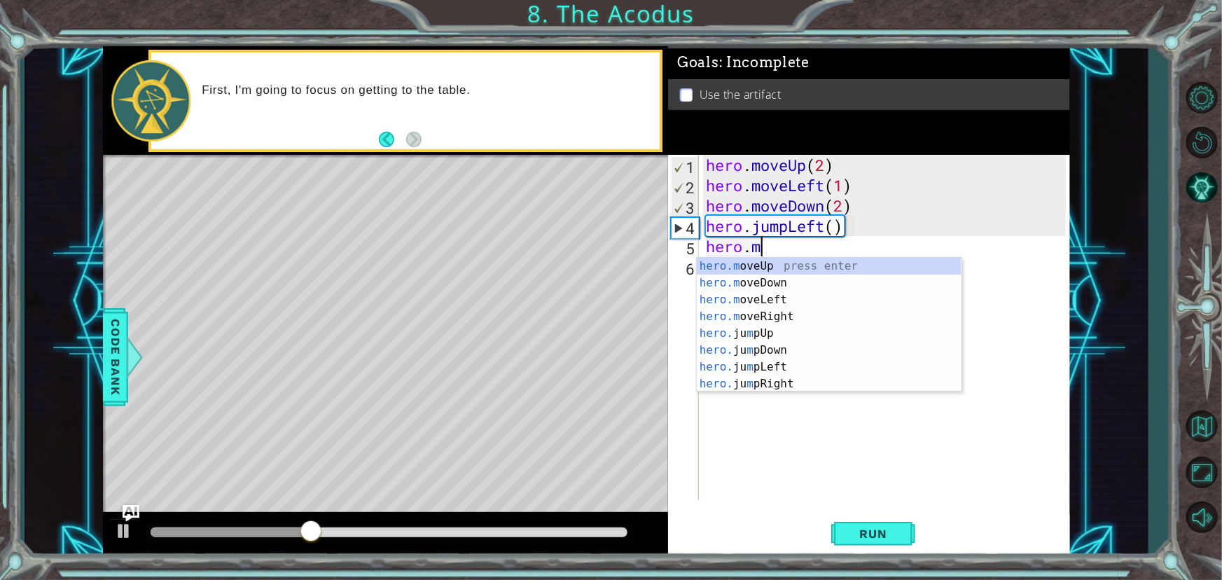
scroll to position [0, 2]
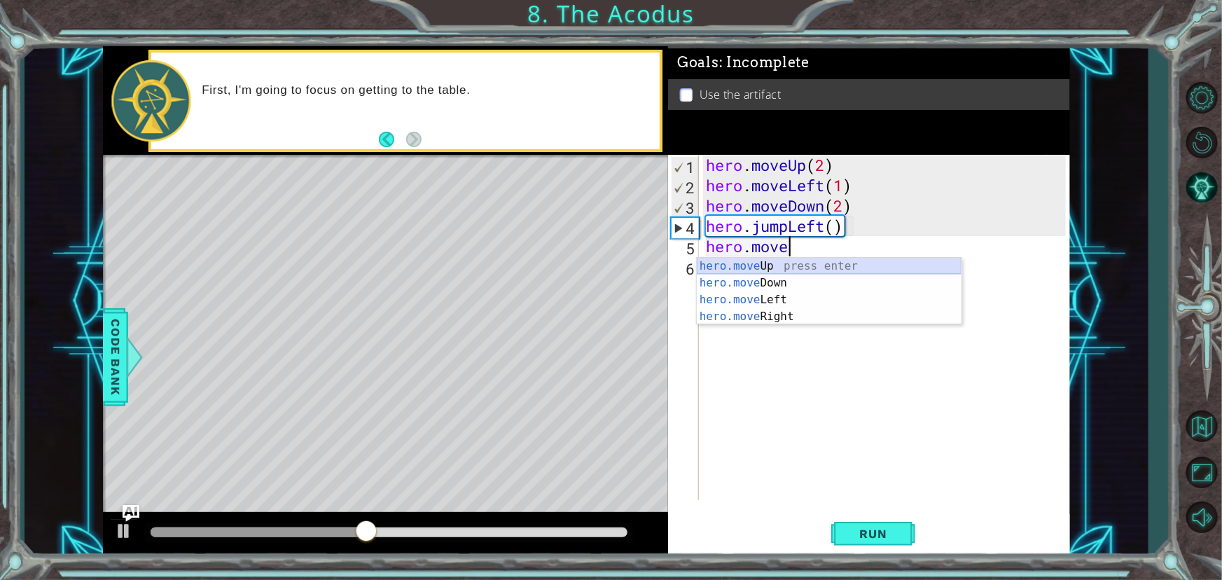
click at [729, 264] on div "hero.move Up press enter hero.move Down press enter hero.move Left press enter …" at bounding box center [829, 308] width 265 height 101
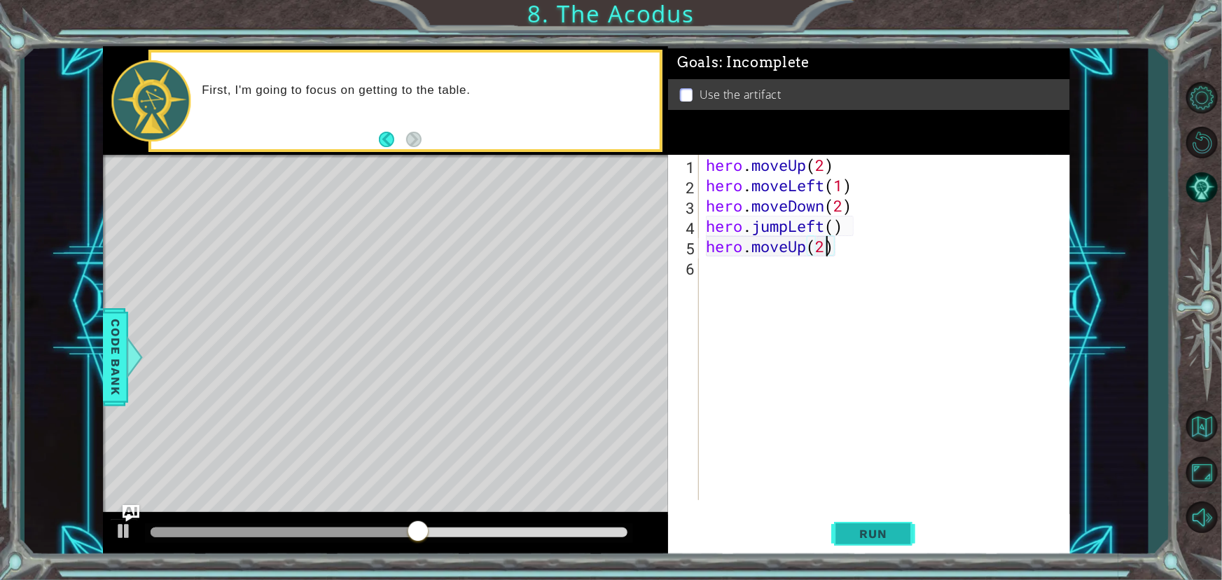
scroll to position [0, 5]
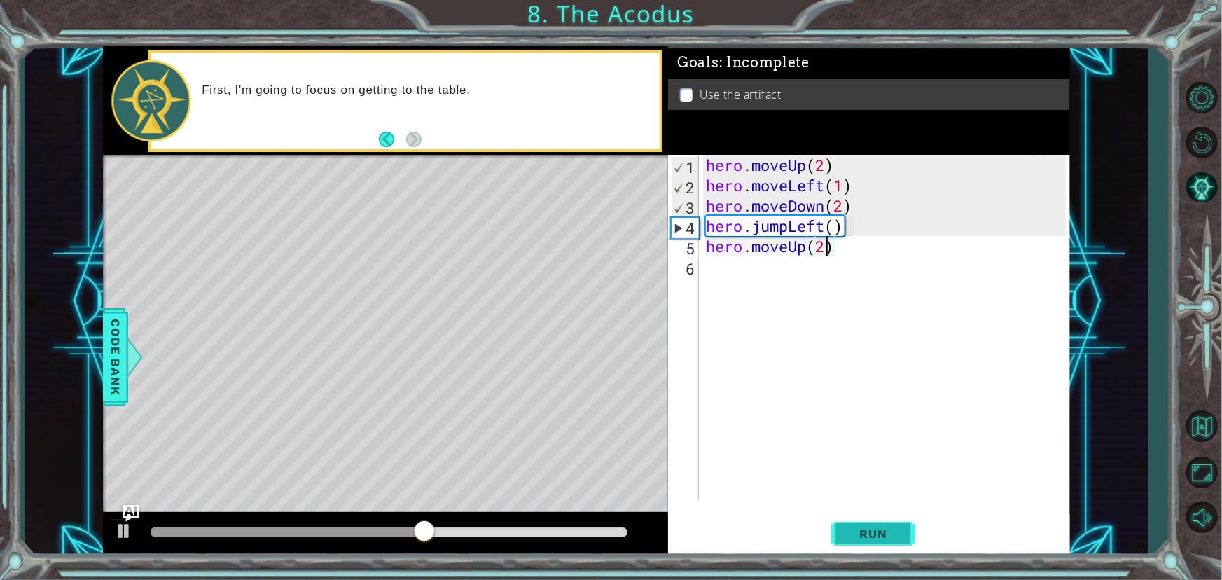
click at [896, 541] on button "Run" at bounding box center [873, 534] width 84 height 40
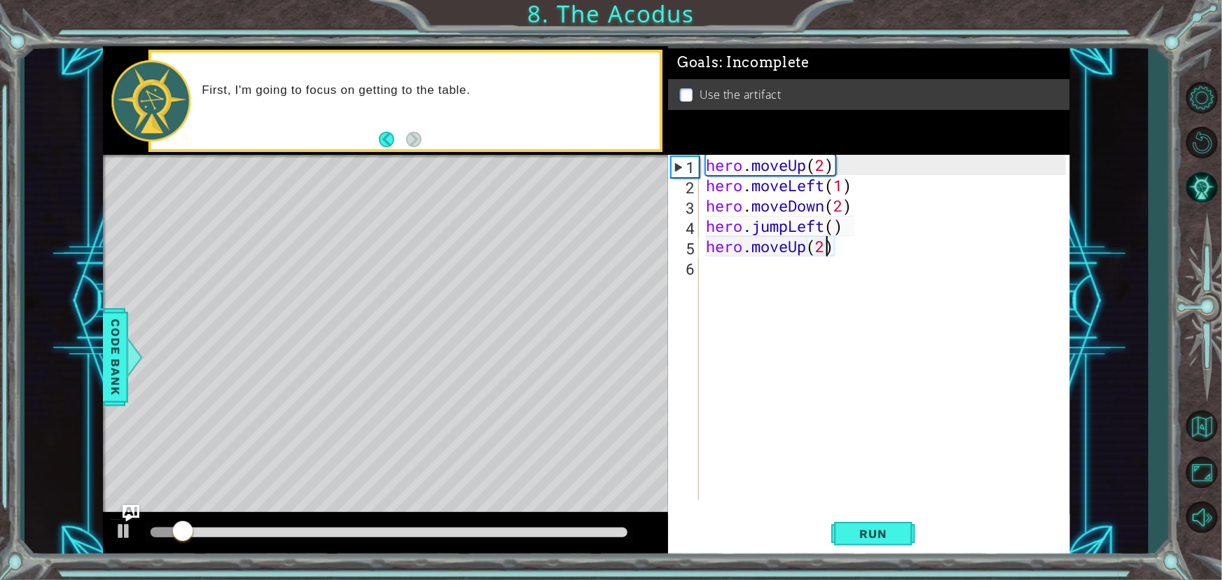
click at [829, 231] on div "hero . moveUp ( 2 ) hero . moveLeft ( 1 ) hero . moveDown ( 2 ) hero . jumpLeft…" at bounding box center [888, 348] width 370 height 386
type textarea "hero.jumpLeft()"
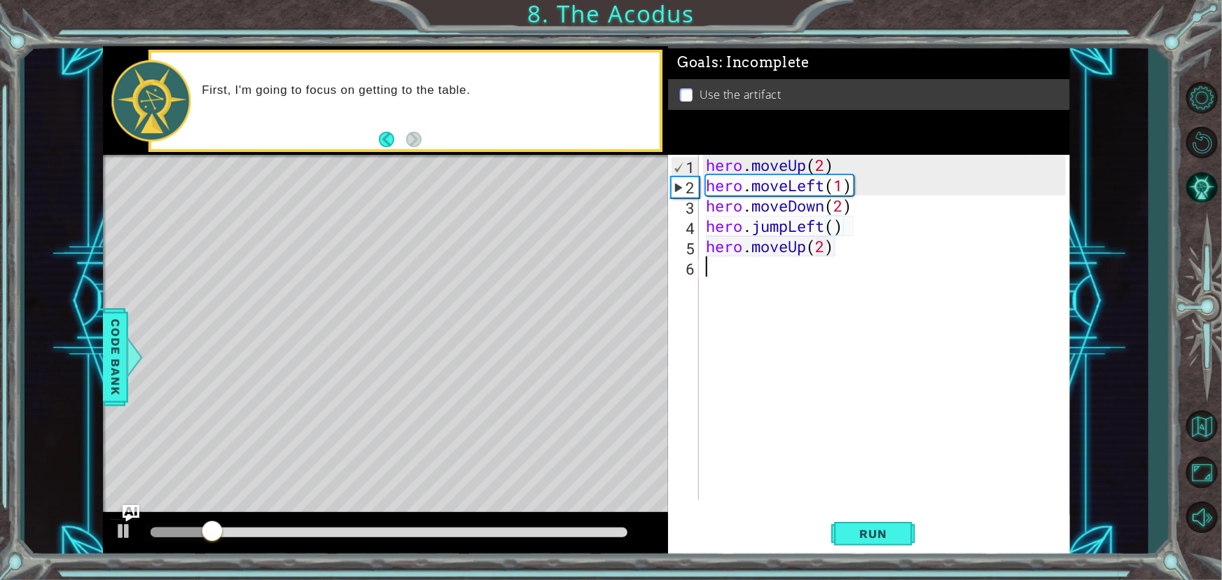
click at [782, 280] on div "hero . moveUp ( 2 ) hero . moveLeft ( 1 ) hero . moveDown ( 2 ) hero . jumpLeft…" at bounding box center [888, 348] width 370 height 386
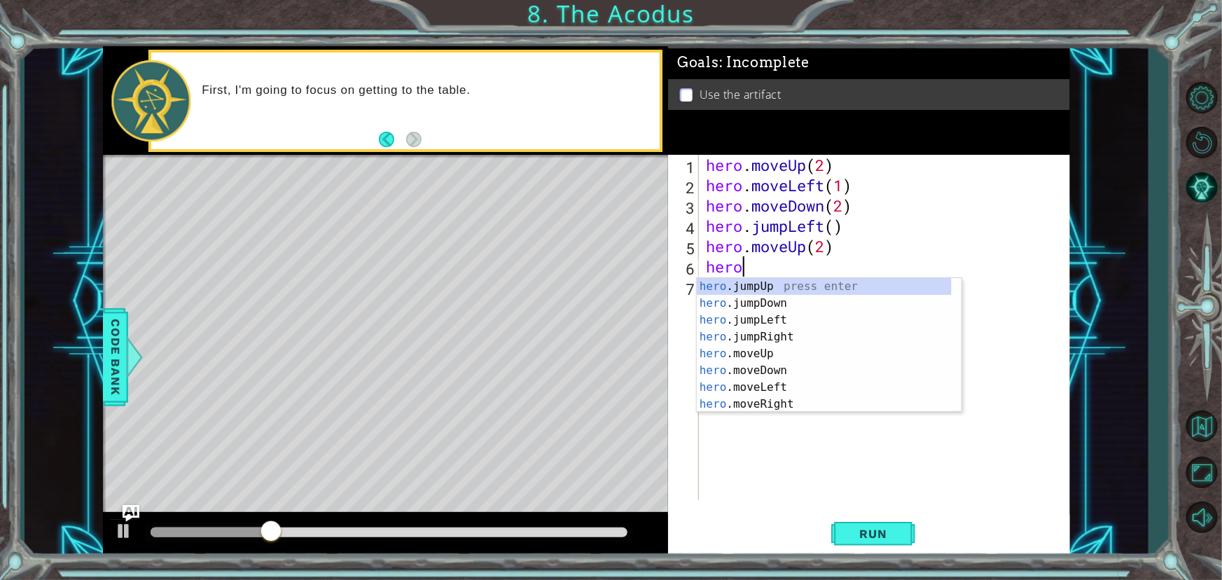
scroll to position [0, 1]
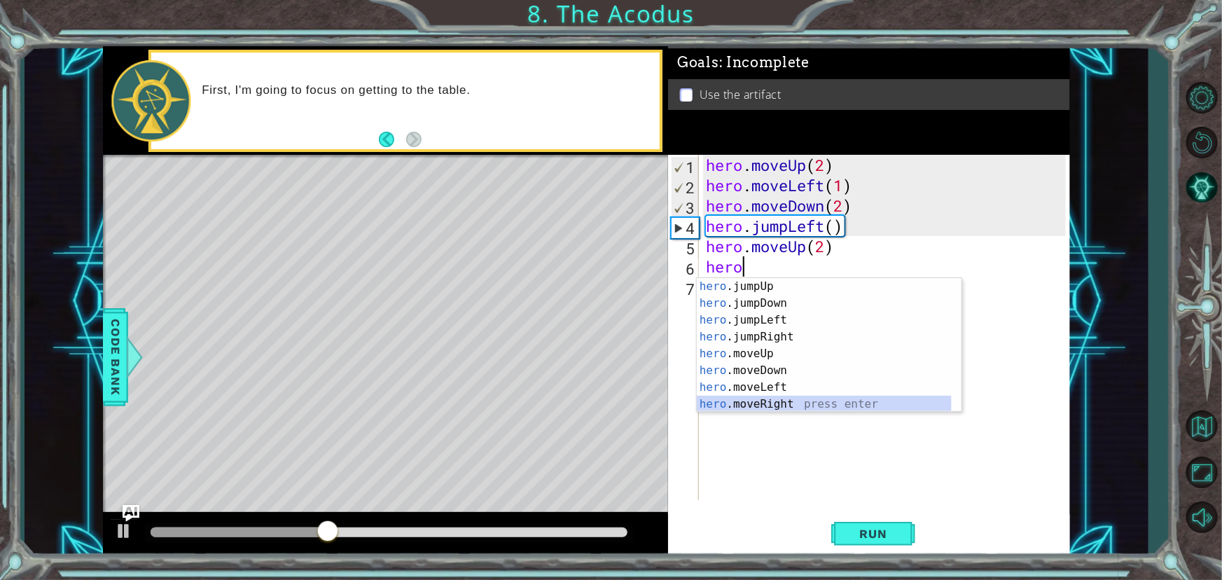
click at [795, 397] on div "hero .jumpUp press enter hero .jumpDown press enter hero .jumpLeft press enter …" at bounding box center [824, 362] width 255 height 168
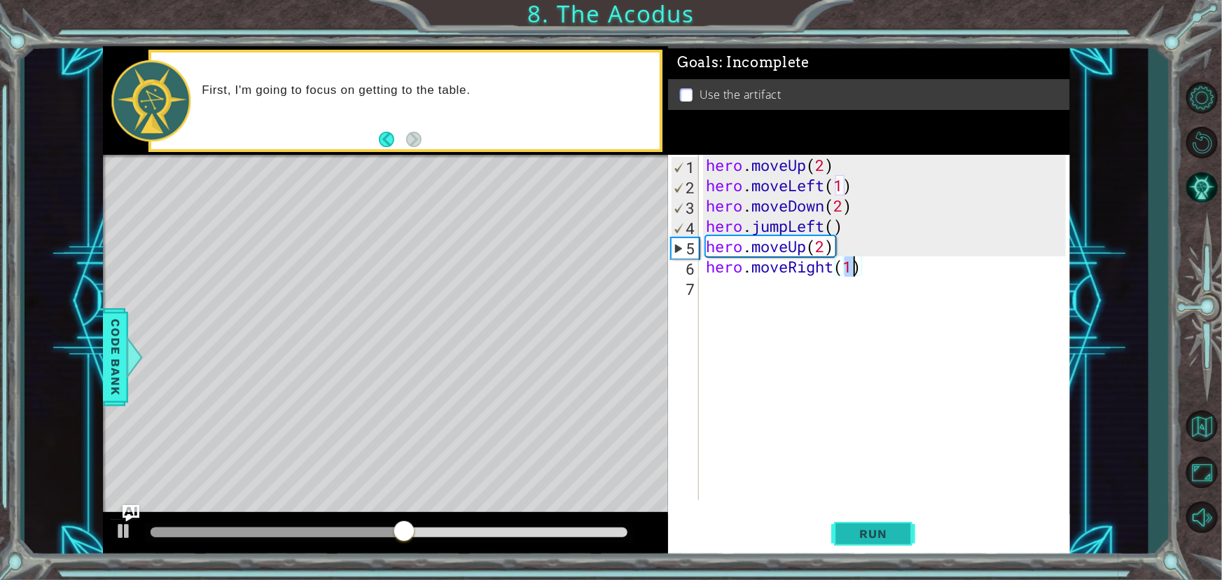
type textarea "hero.moveRight(1)"
click at [861, 544] on button "Run" at bounding box center [873, 534] width 84 height 40
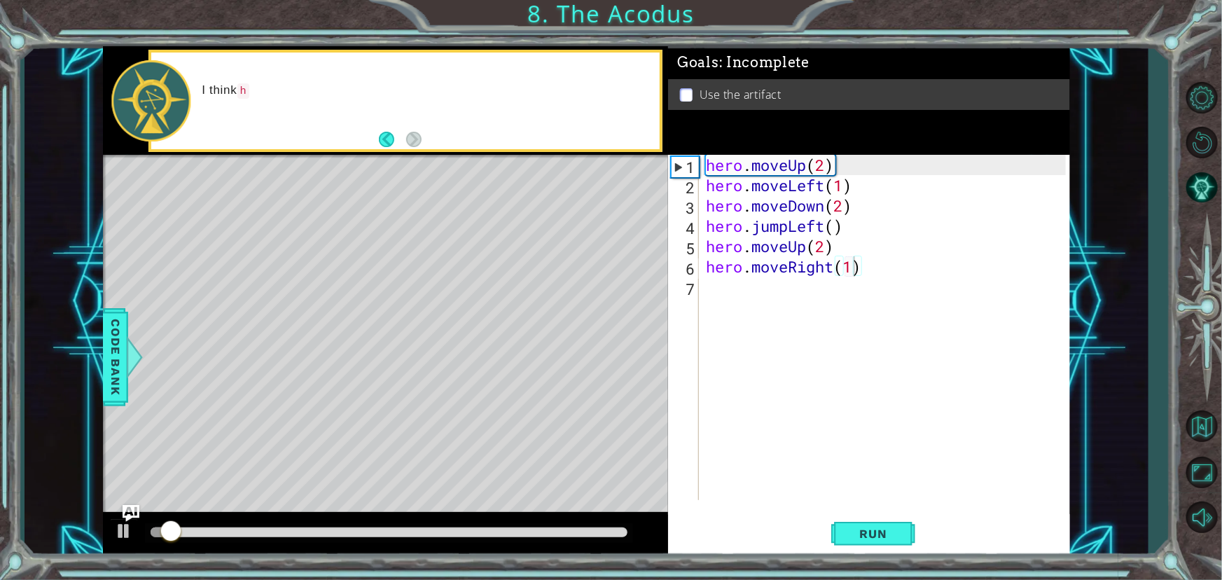
drag, startPoint x: 579, startPoint y: 525, endPoint x: 646, endPoint y: 529, distance: 67.4
click at [646, 529] on div at bounding box center [385, 534] width 565 height 45
click at [617, 537] on div at bounding box center [389, 533] width 488 height 20
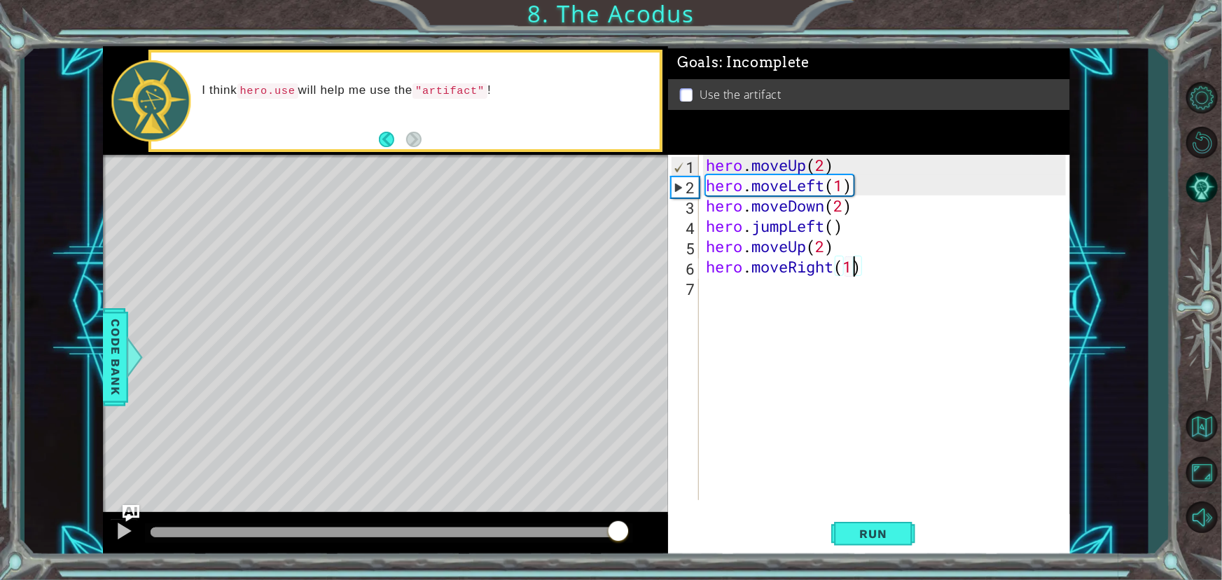
click at [617, 534] on div at bounding box center [389, 532] width 477 height 10
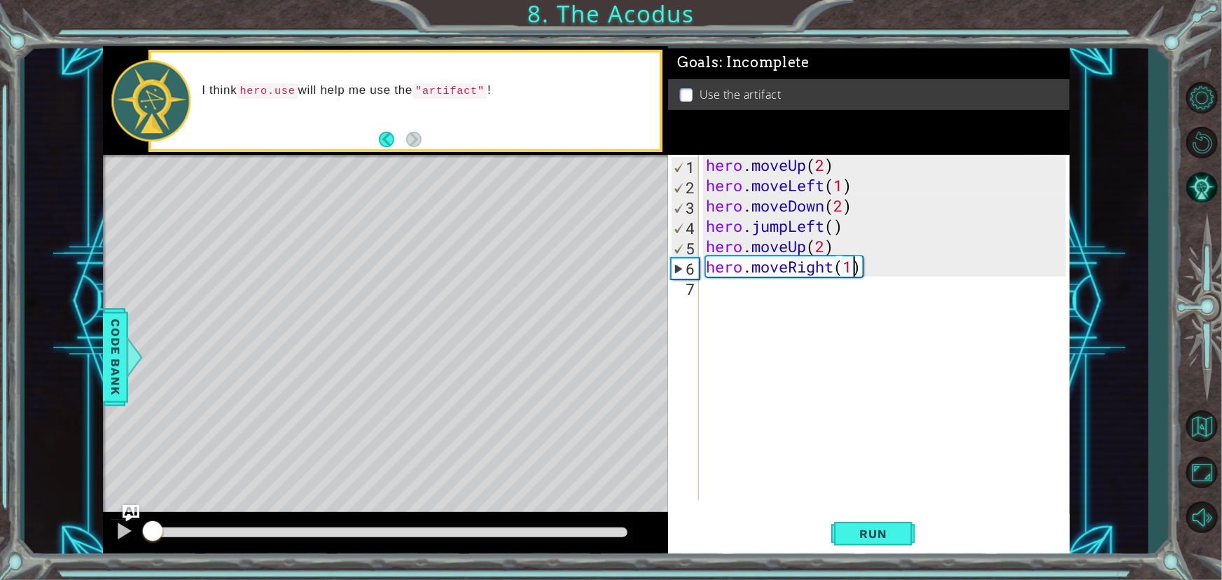
click at [756, 333] on div "hero . moveUp ( 2 ) hero . moveLeft ( 1 ) hero . moveDown ( 2 ) hero . jumpLeft…" at bounding box center [888, 348] width 370 height 386
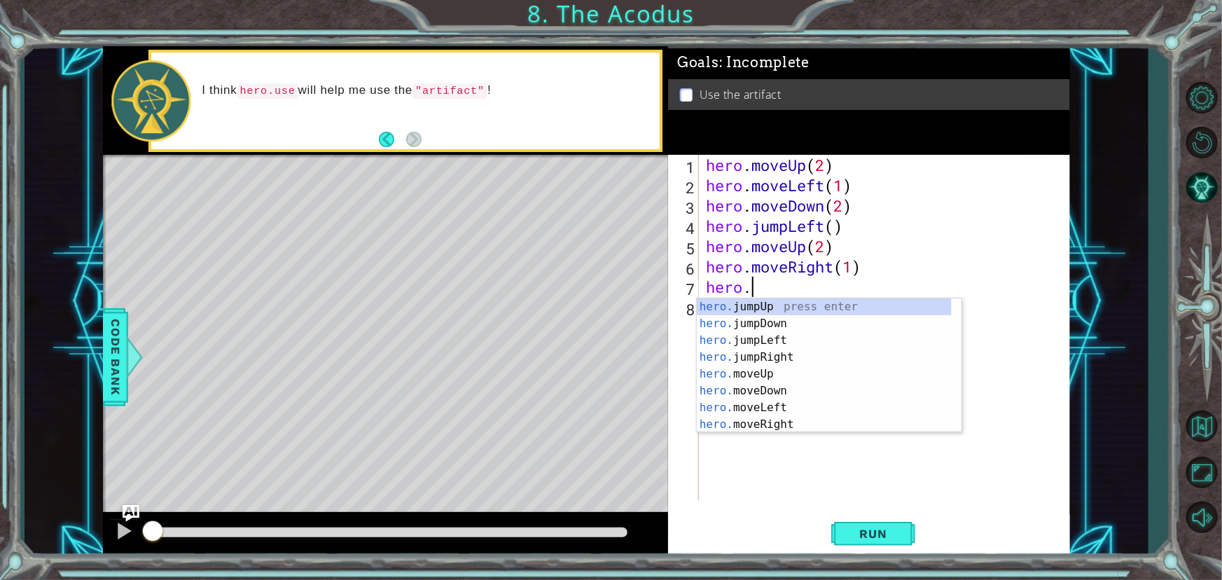
scroll to position [0, 2]
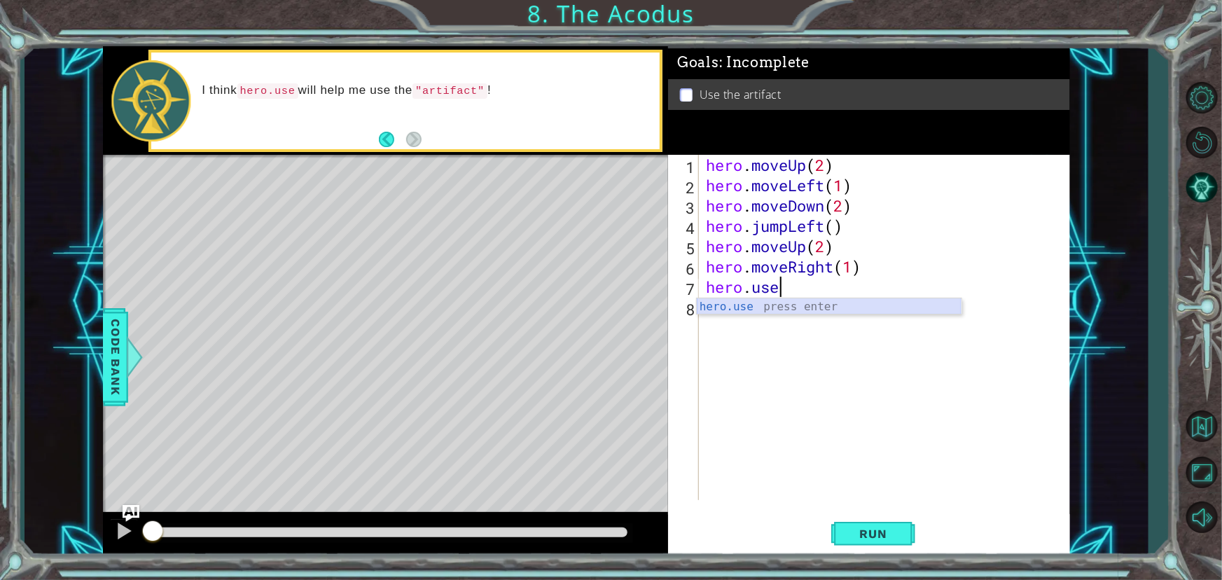
click at [854, 306] on div "hero.use press enter" at bounding box center [829, 323] width 265 height 50
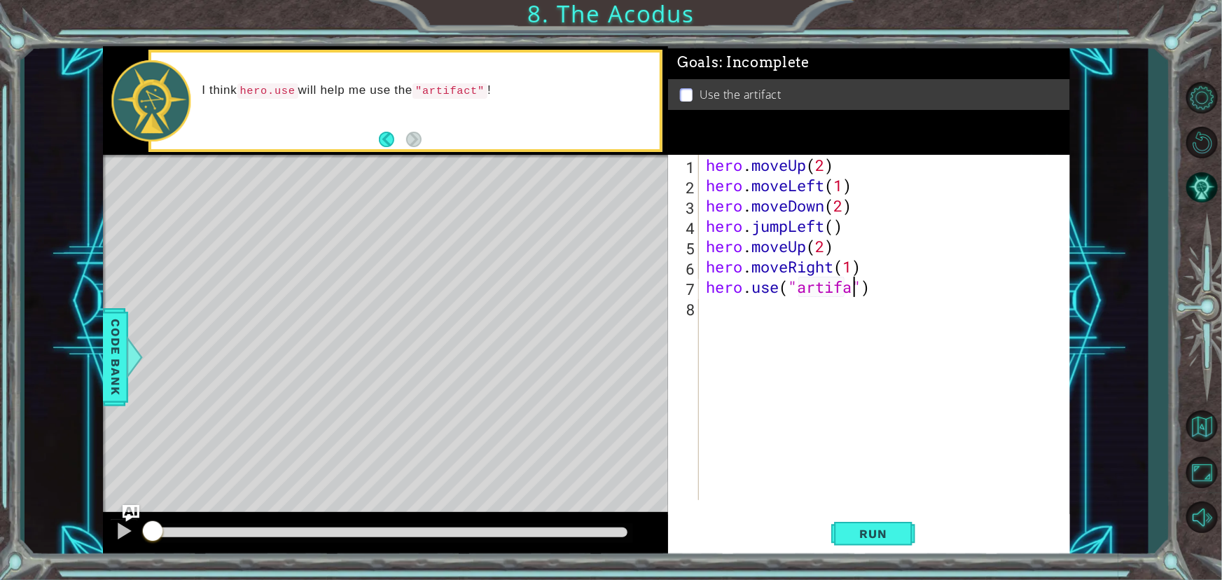
scroll to position [0, 7]
type textarea "hero.use("artifact")"
drag, startPoint x: 901, startPoint y: 527, endPoint x: 891, endPoint y: 537, distance: 14.4
click at [901, 528] on button "Run" at bounding box center [873, 534] width 84 height 40
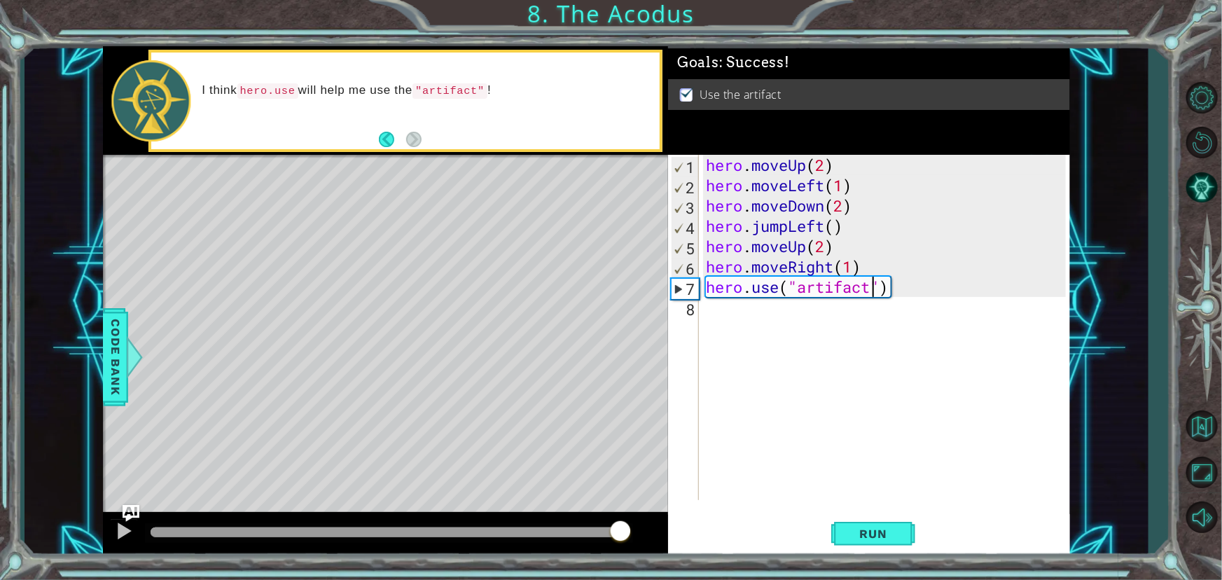
click at [620, 535] on div at bounding box center [389, 532] width 477 height 10
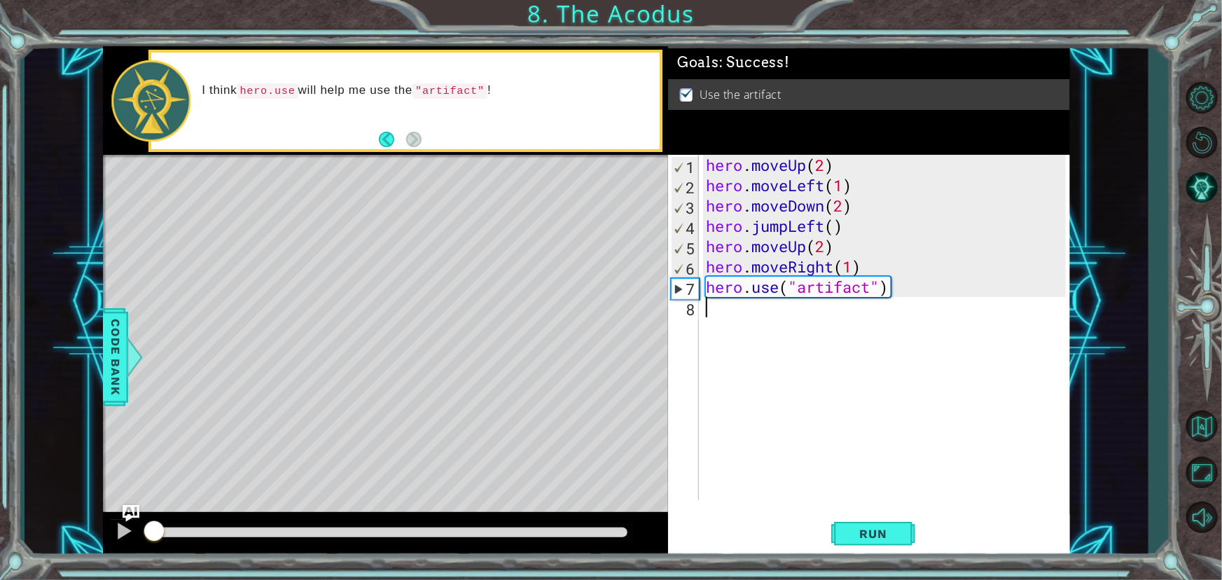
click at [784, 320] on div "hero . moveUp ( 2 ) hero . moveLeft ( 1 ) hero . moveDown ( 2 ) hero . jumpLeft…" at bounding box center [888, 348] width 370 height 386
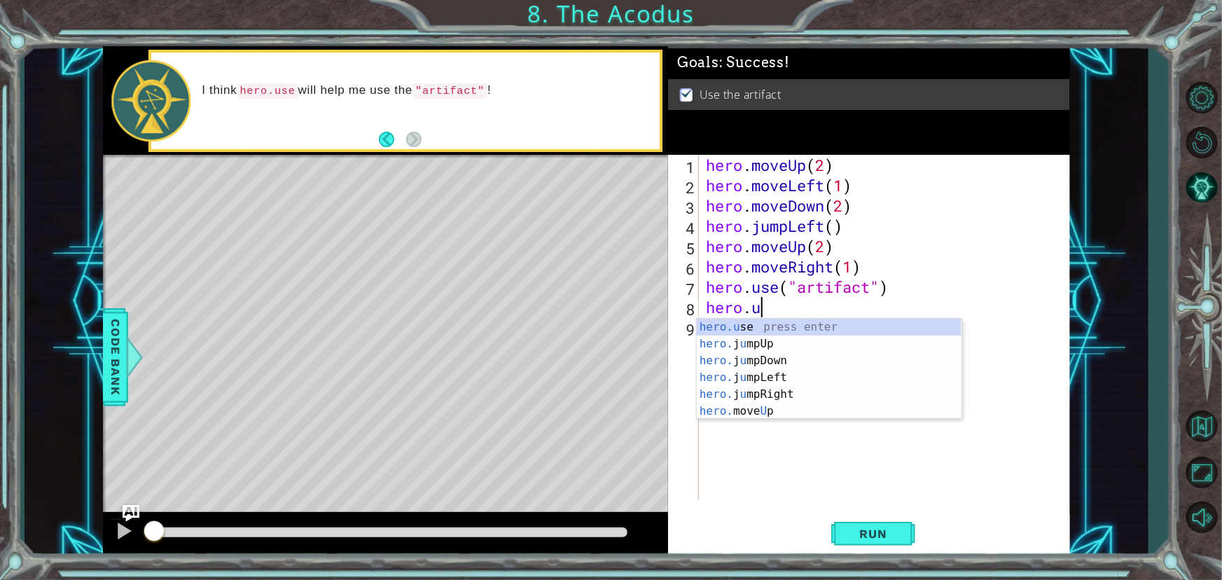
scroll to position [0, 2]
click at [742, 329] on div "hero.use press enter" at bounding box center [829, 344] width 265 height 50
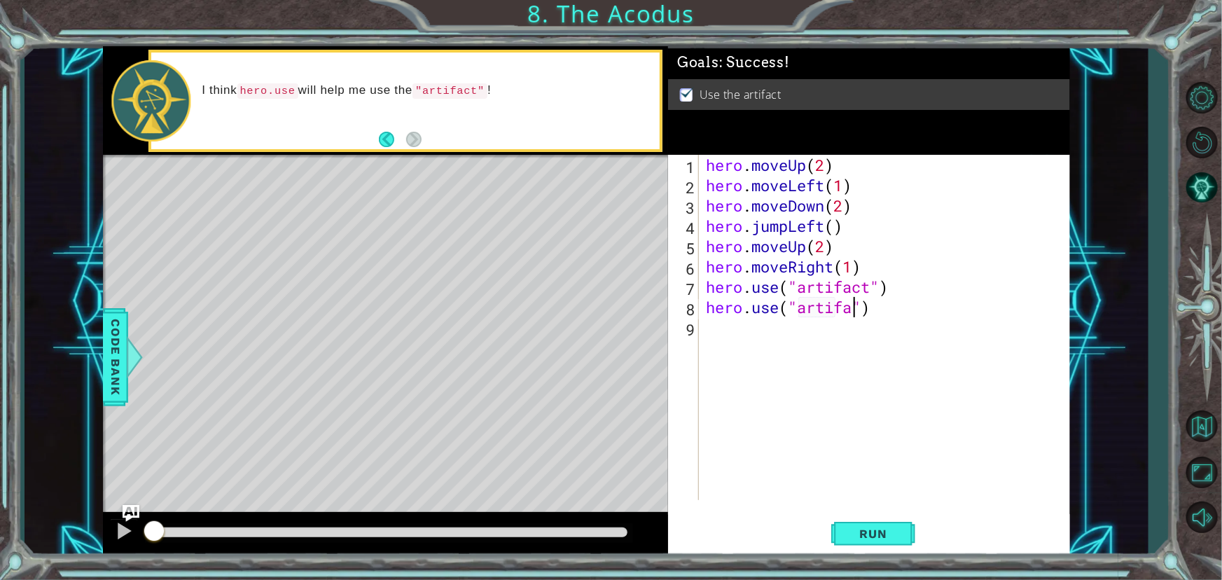
scroll to position [0, 7]
type textarea "hero.use("artifact")"
drag, startPoint x: 887, startPoint y: 532, endPoint x: 867, endPoint y: 510, distance: 29.7
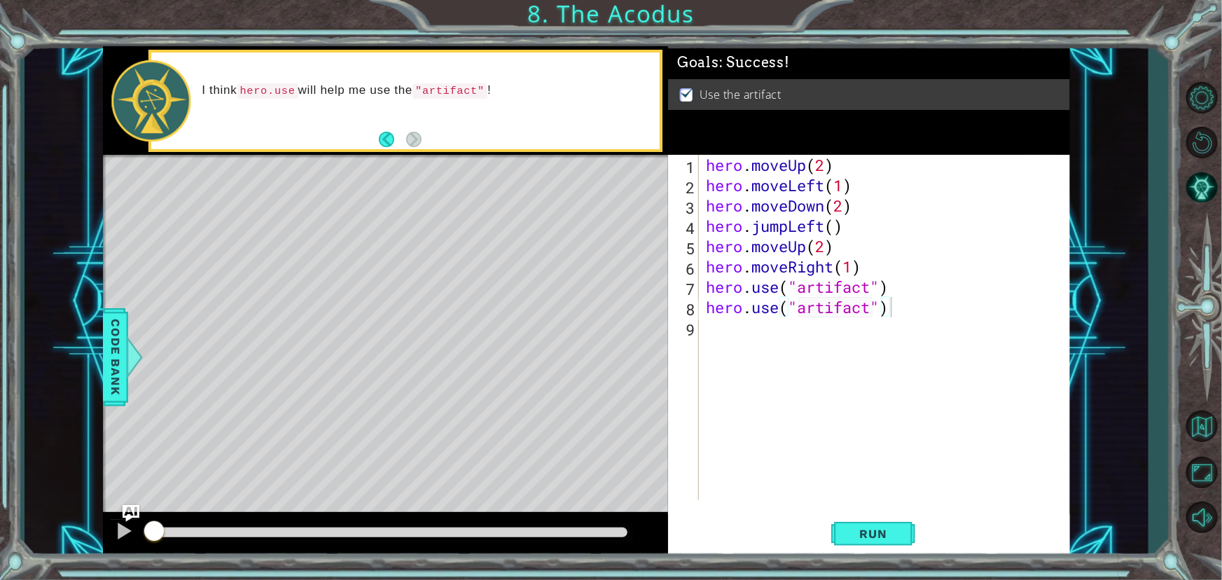
click at [882, 529] on span "Run" at bounding box center [872, 534] width 55 height 14
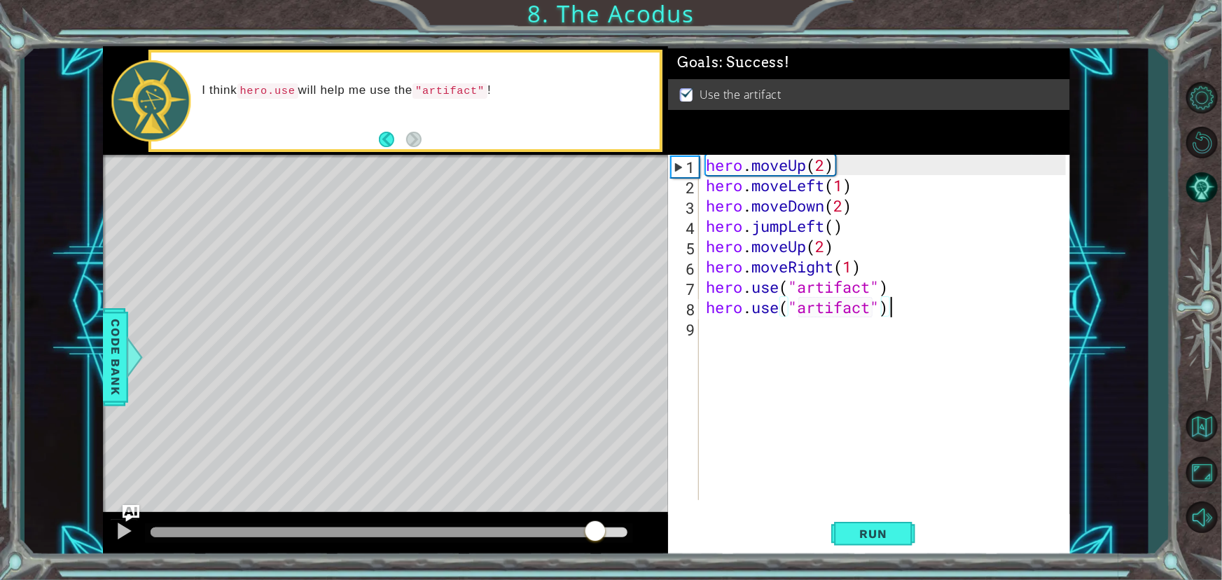
drag, startPoint x: 595, startPoint y: 527, endPoint x: 620, endPoint y: 527, distance: 25.9
click at [620, 527] on div at bounding box center [389, 532] width 477 height 10
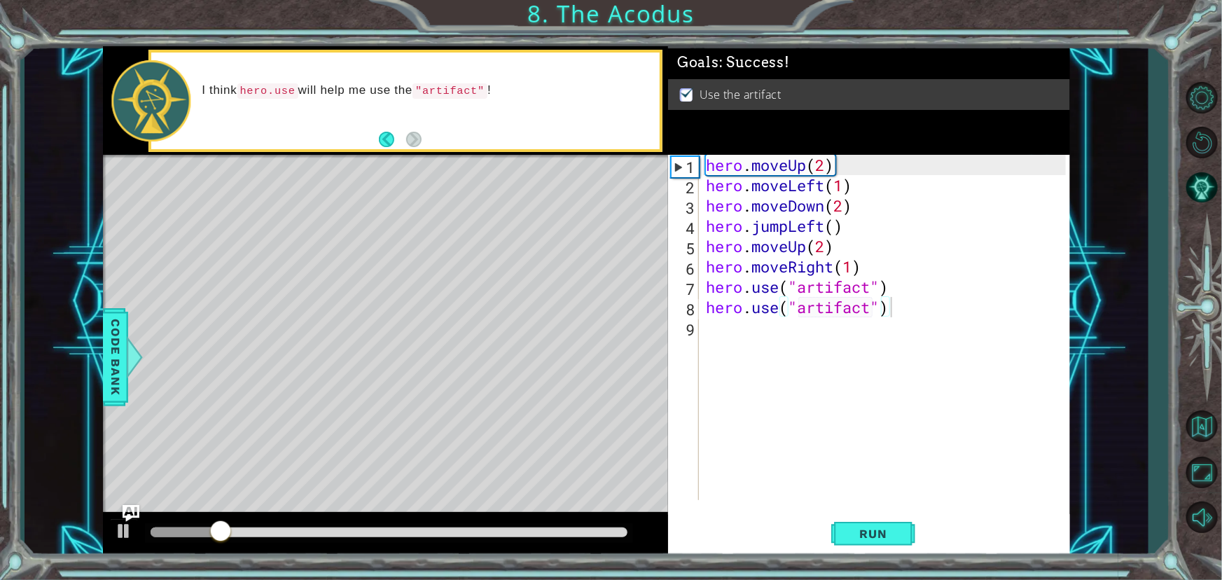
click at [617, 526] on div at bounding box center [389, 533] width 488 height 20
click at [614, 529] on div at bounding box center [389, 532] width 477 height 10
click at [622, 532] on div at bounding box center [389, 532] width 477 height 10
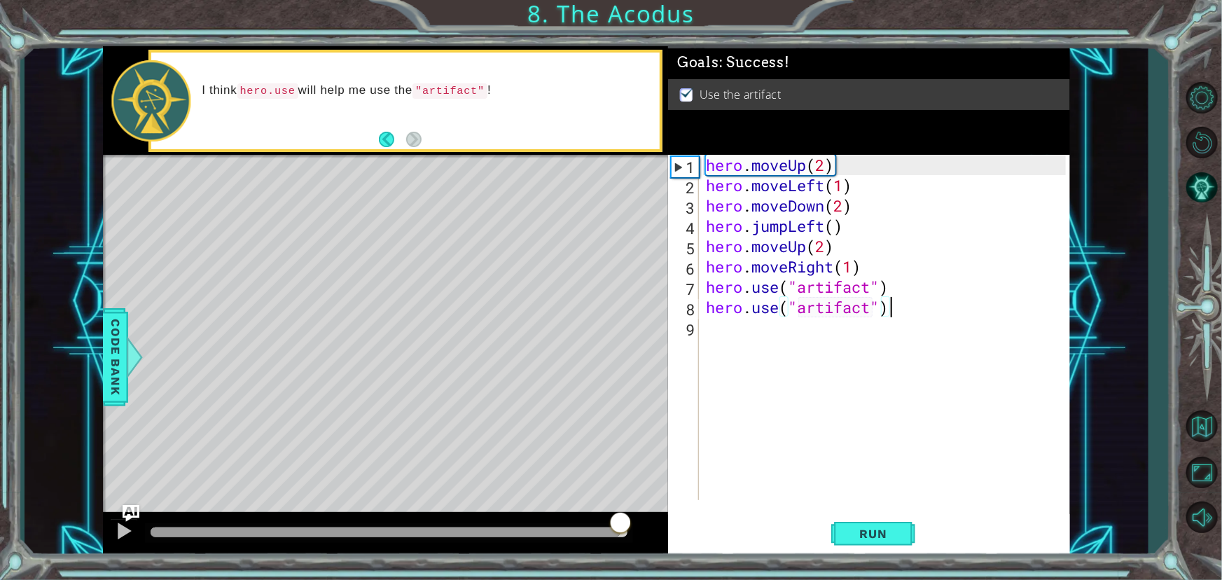
click at [622, 532] on div at bounding box center [620, 523] width 25 height 25
click at [622, 532] on div at bounding box center [620, 530] width 25 height 25
click at [622, 532] on div at bounding box center [620, 531] width 25 height 25
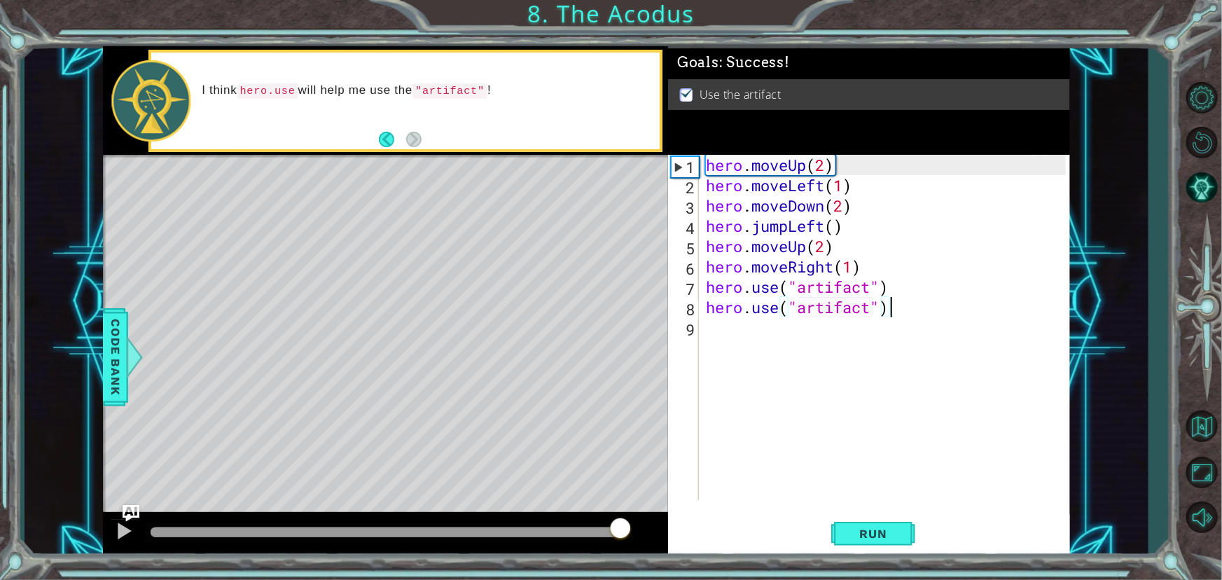
click at [622, 532] on div at bounding box center [620, 529] width 25 height 25
click at [622, 532] on div at bounding box center [620, 524] width 25 height 25
click at [622, 532] on div at bounding box center [620, 525] width 25 height 25
click at [622, 532] on div at bounding box center [620, 531] width 25 height 25
drag, startPoint x: 829, startPoint y: 439, endPoint x: 707, endPoint y: 294, distance: 189.4
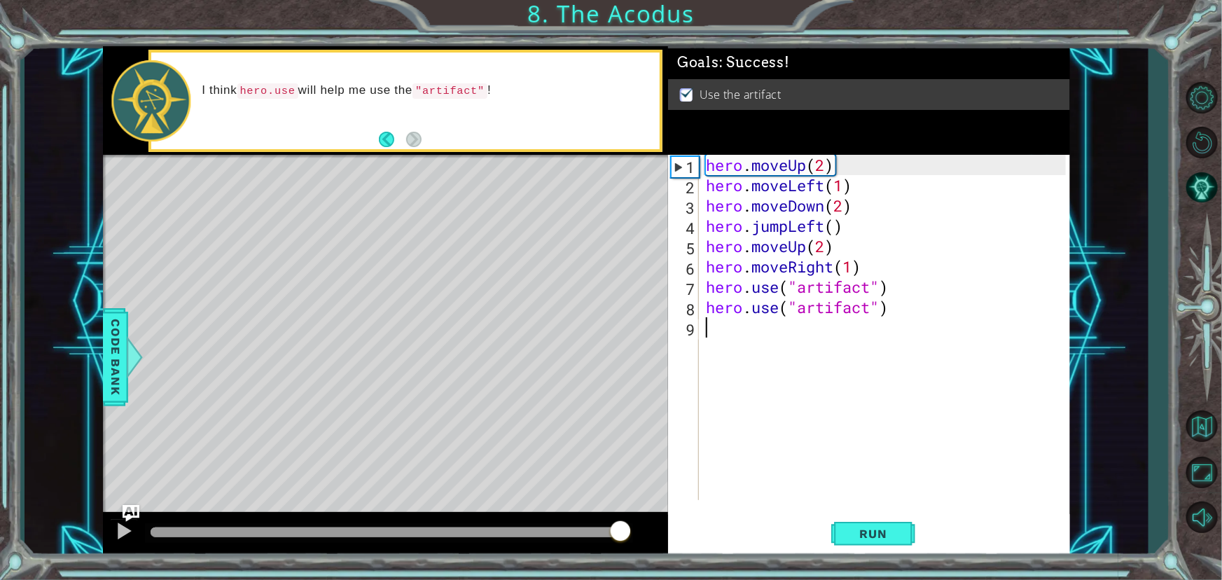
click at [825, 433] on div "hero . moveUp ( 2 ) hero . moveLeft ( 1 ) hero . moveDown ( 2 ) hero . jumpLeft…" at bounding box center [888, 348] width 370 height 386
